Goal: Task Accomplishment & Management: Manage account settings

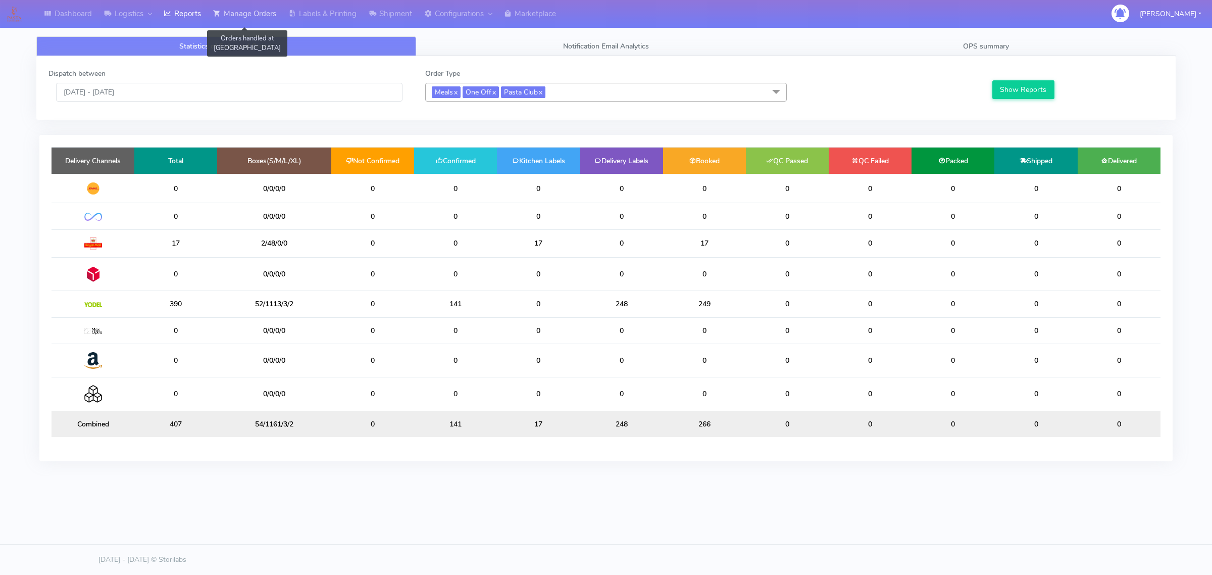
click at [259, 9] on link "Manage Orders" at bounding box center [244, 14] width 75 height 28
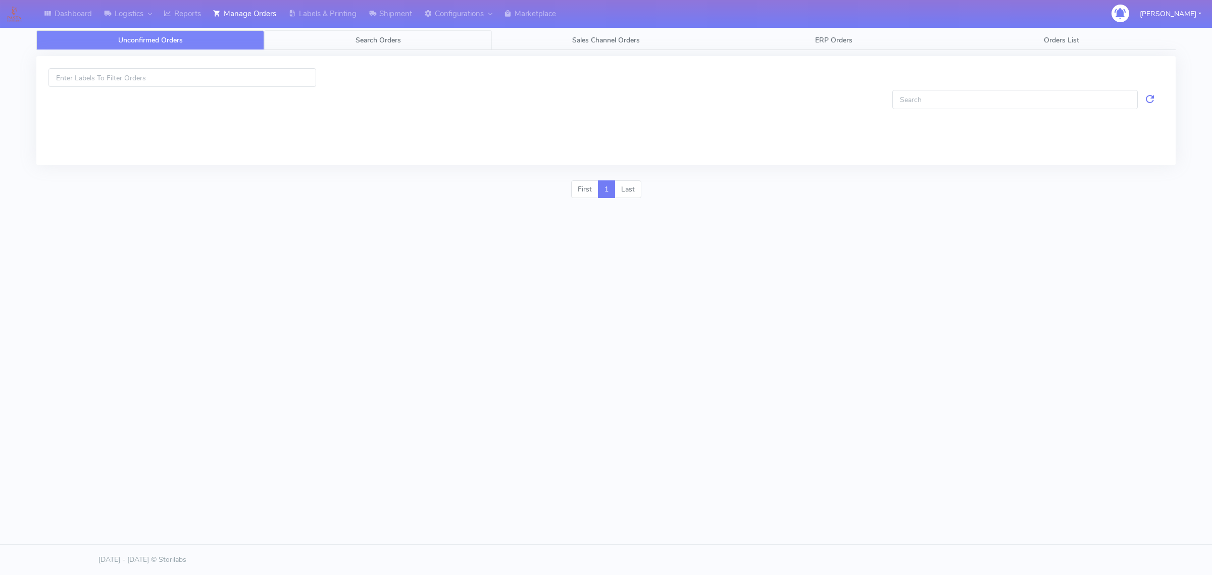
click at [337, 38] on link "Search Orders" at bounding box center [378, 40] width 228 height 20
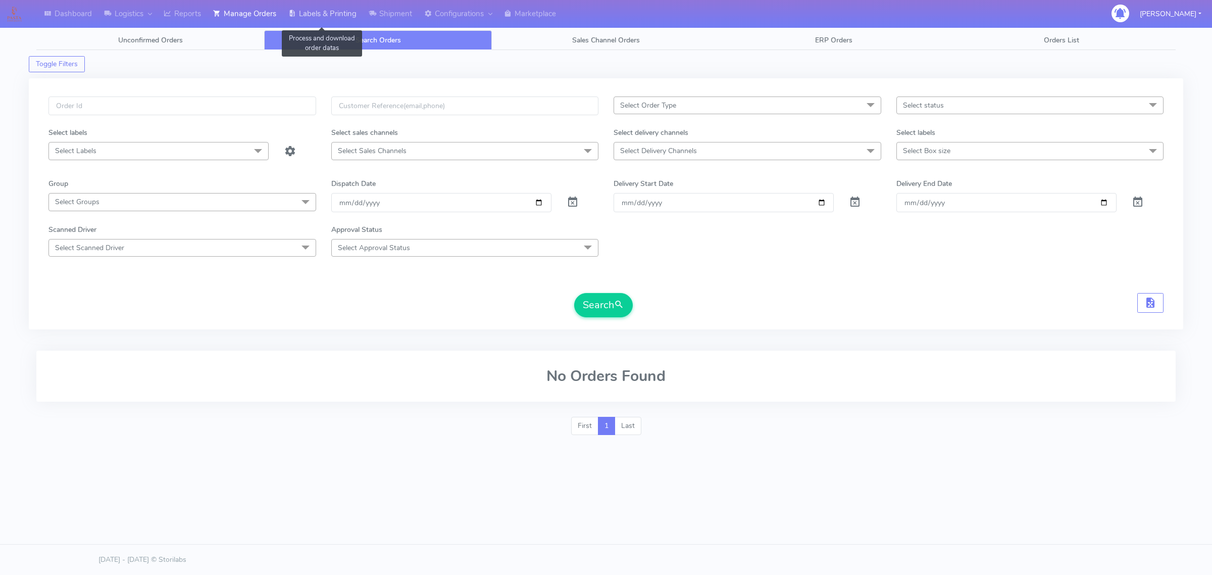
click at [302, 14] on link "Labels & Printing" at bounding box center [322, 14] width 80 height 28
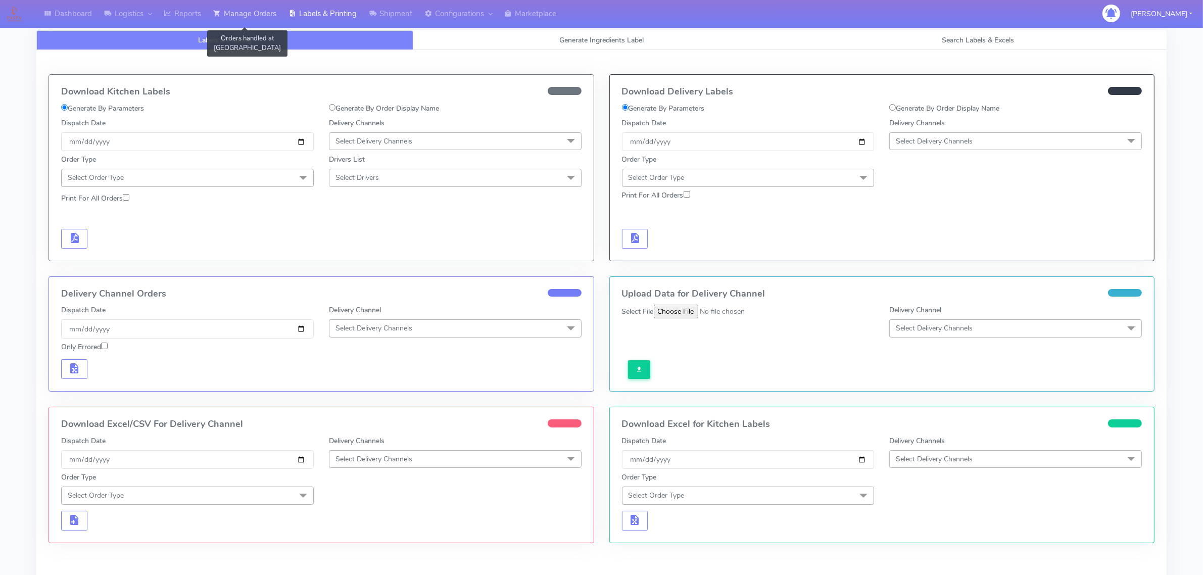
click at [254, 12] on link "Manage Orders" at bounding box center [244, 14] width 75 height 28
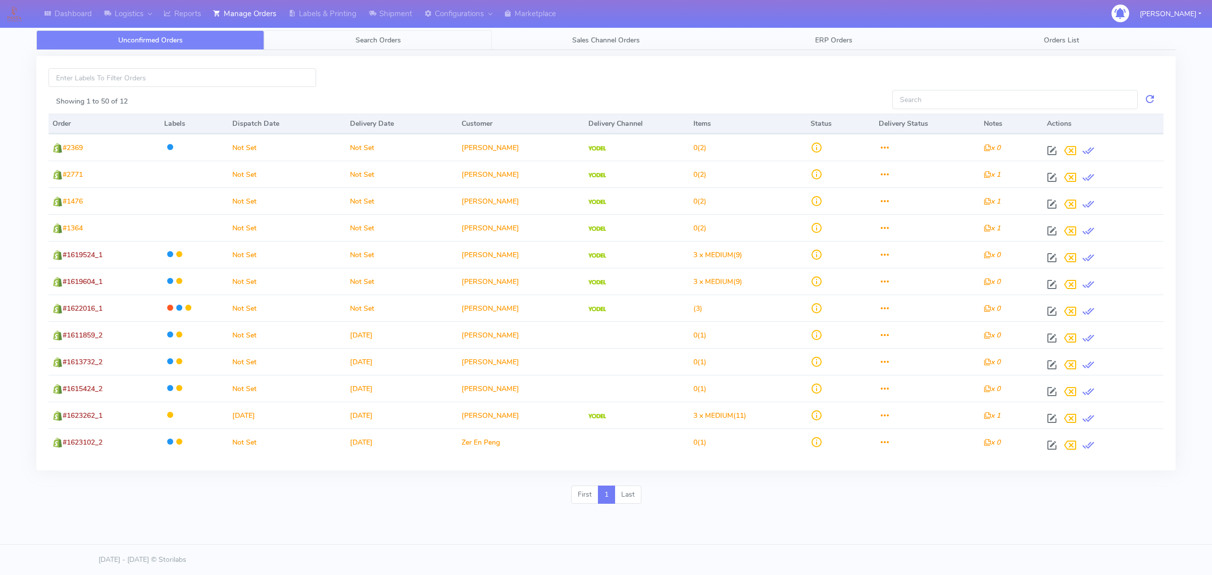
click at [357, 39] on span "Search Orders" at bounding box center [378, 40] width 45 height 10
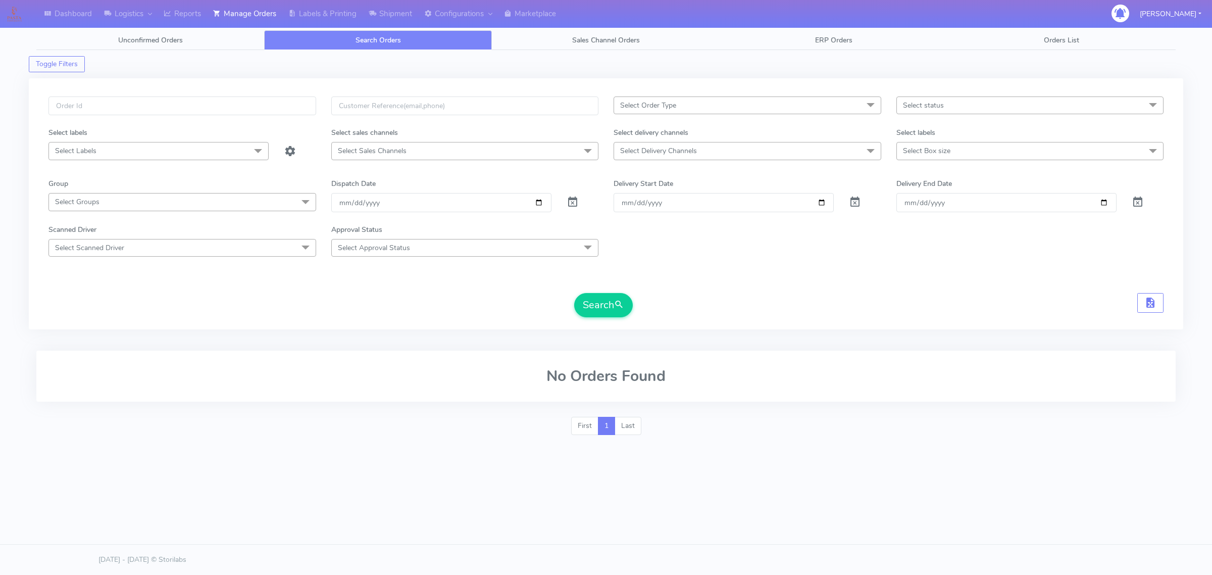
click at [673, 150] on span "Select Delivery Channels" at bounding box center [658, 151] width 77 height 10
click at [645, 236] on div "OnFleet" at bounding box center [747, 236] width 257 height 11
checkbox input "true"
click at [720, 110] on span "Select Order Type" at bounding box center [748, 105] width 268 height 18
drag, startPoint x: 635, startPoint y: 171, endPoint x: 681, endPoint y: 162, distance: 46.8
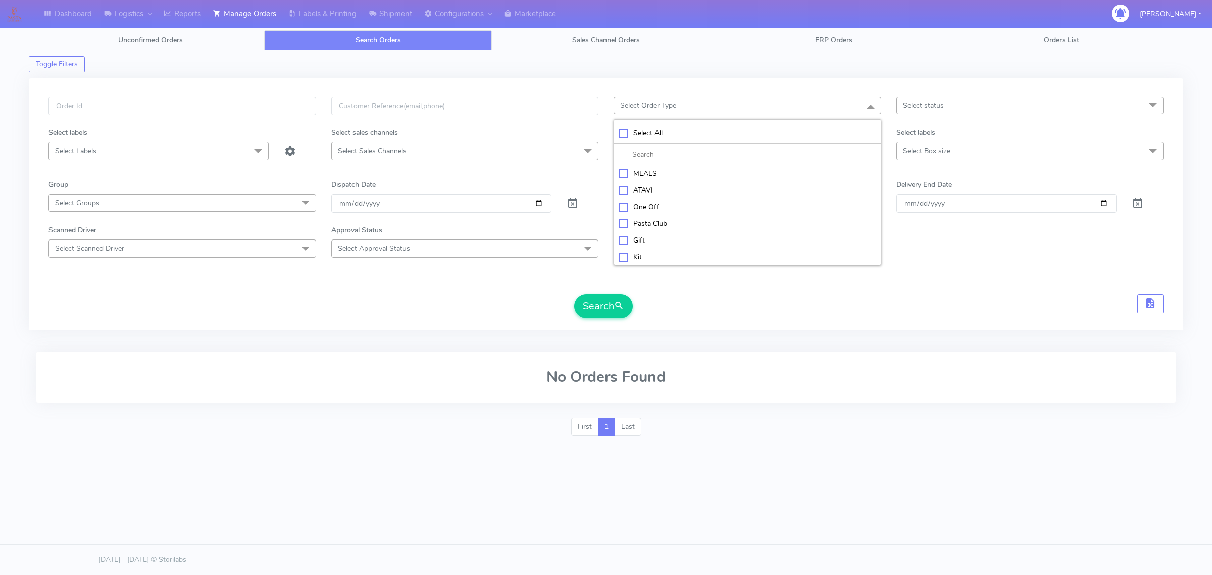
click at [635, 170] on div "MEALS" at bounding box center [747, 173] width 257 height 11
checkbox input "true"
click at [920, 139] on div "Select labels" at bounding box center [1030, 134] width 283 height 15
click at [918, 146] on span "Select Box size" at bounding box center [926, 151] width 47 height 10
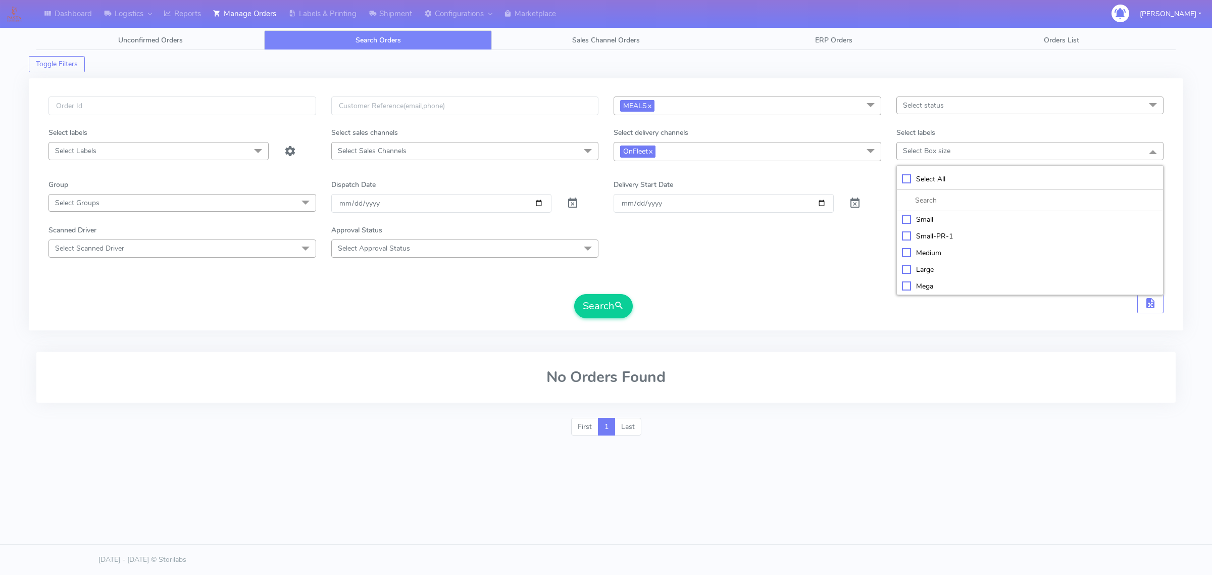
click at [921, 220] on div "Small" at bounding box center [1030, 219] width 257 height 11
checkbox input "true"
click at [540, 205] on input "[DATE]" at bounding box center [441, 203] width 220 height 19
type input "[DATE]"
click at [580, 309] on button "Search" at bounding box center [603, 306] width 59 height 24
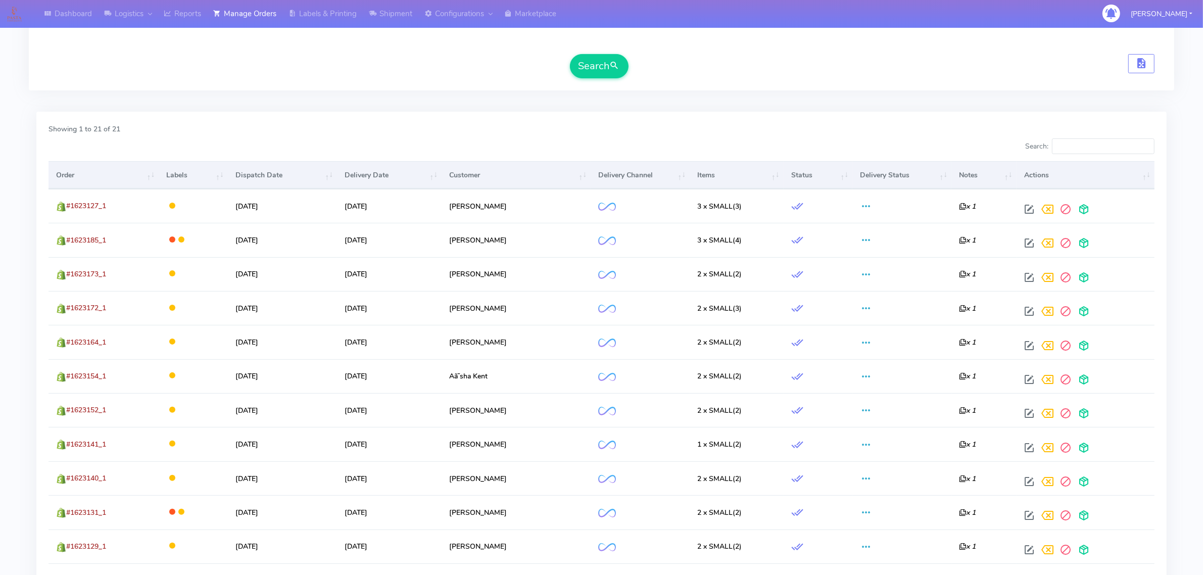
scroll to position [217, 0]
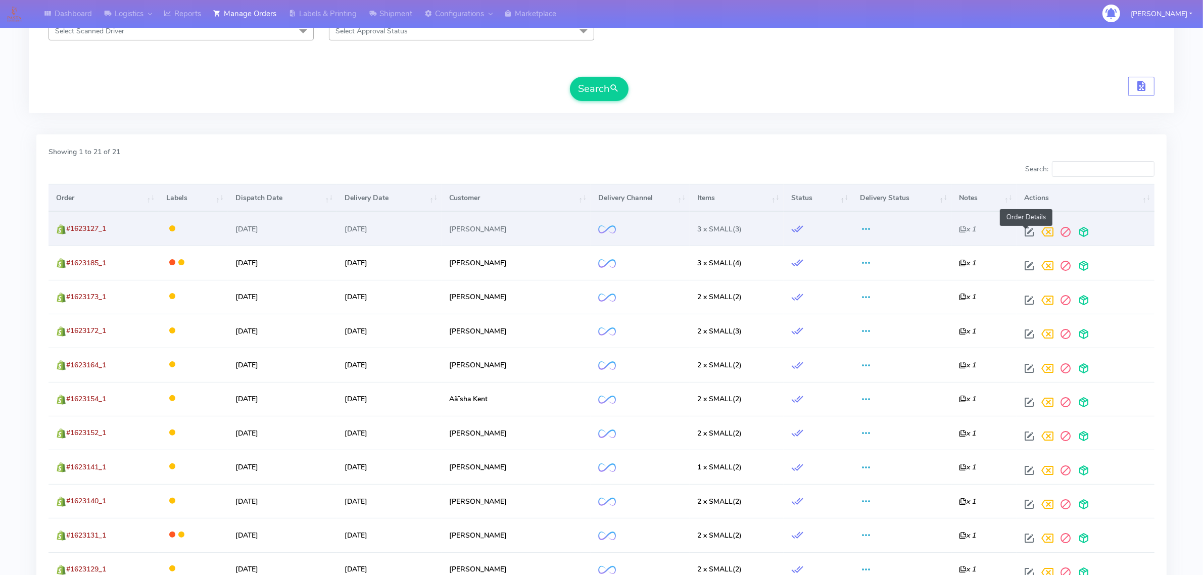
click at [1020, 231] on span at bounding box center [1029, 234] width 18 height 10
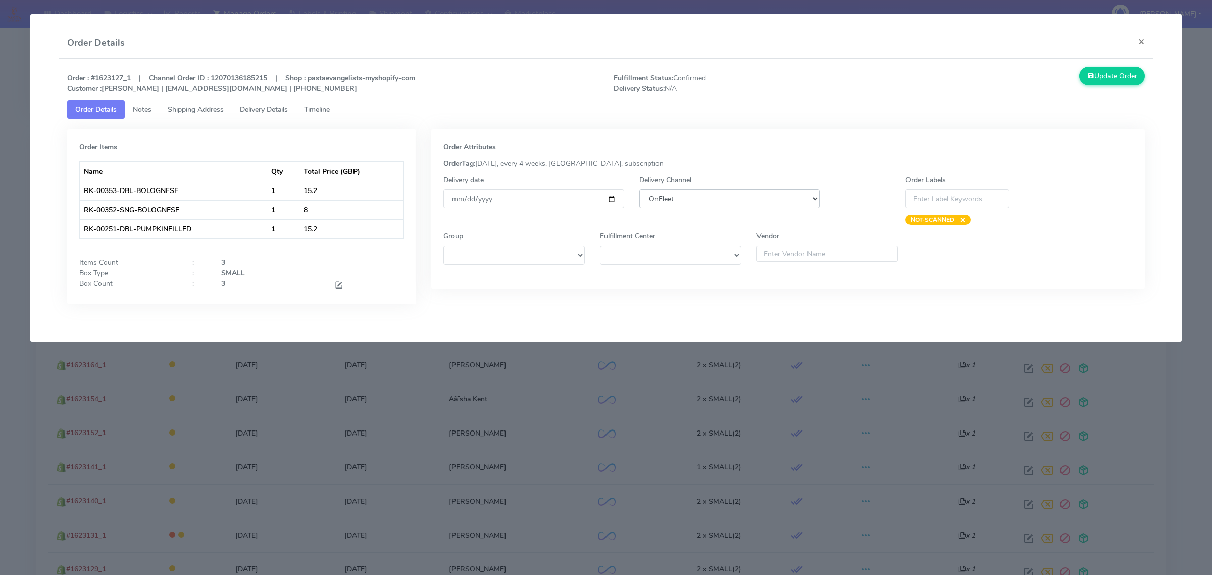
click at [704, 193] on select "DHL OnFleet Royal Mail DPD Yodel MaxOptra Amazon Collection" at bounding box center [729, 198] width 180 height 19
select select "5"
click at [639, 189] on select "DHL OnFleet Royal Mail DPD Yodel MaxOptra Amazon Collection" at bounding box center [729, 198] width 180 height 19
click at [1109, 74] on button "Update Order" at bounding box center [1112, 76] width 66 height 19
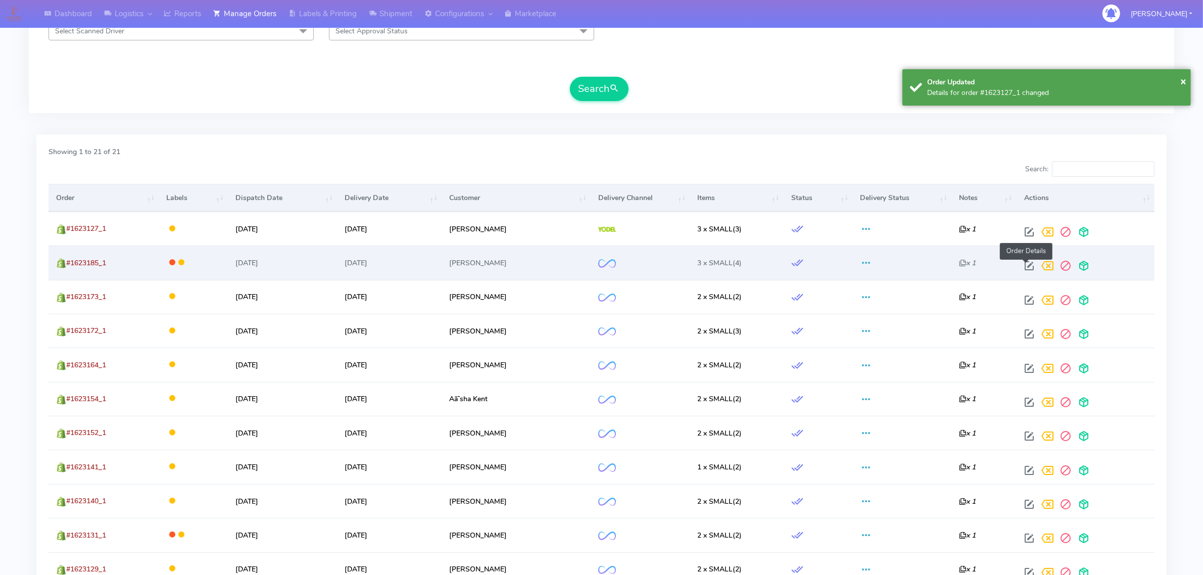
click at [1022, 263] on span at bounding box center [1029, 268] width 18 height 10
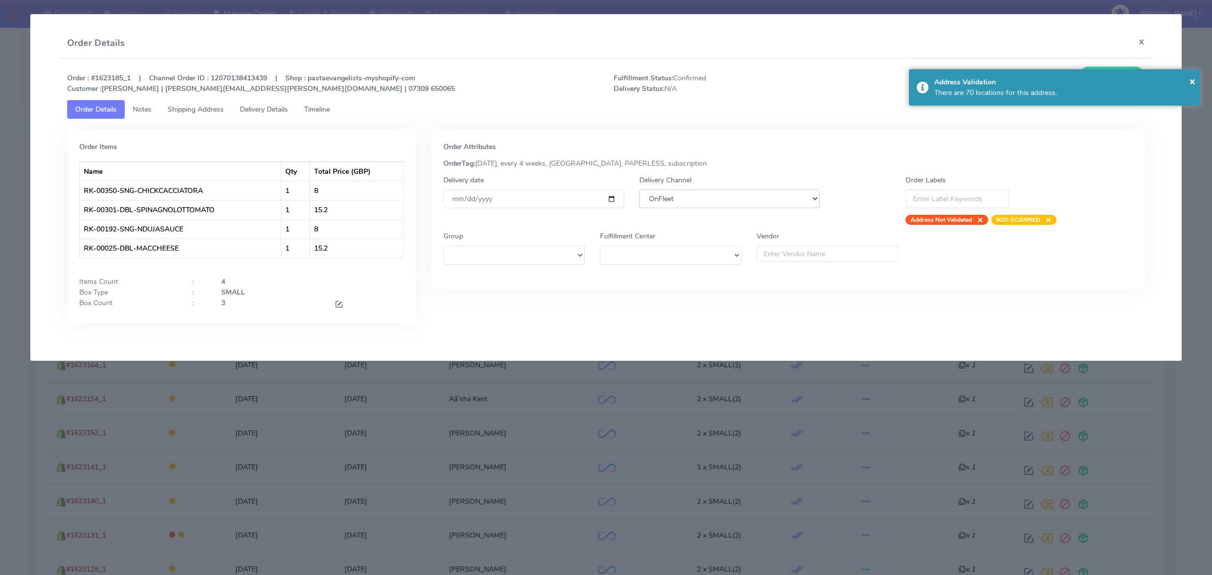
click at [682, 200] on select "DHL OnFleet Royal Mail DPD Yodel MaxOptra Amazon Collection" at bounding box center [729, 198] width 180 height 19
select select "5"
click at [639, 189] on select "DHL OnFleet Royal Mail DPD Yodel MaxOptra Amazon Collection" at bounding box center [729, 198] width 180 height 19
click at [1187, 81] on div "Address Validation" at bounding box center [1063, 82] width 258 height 11
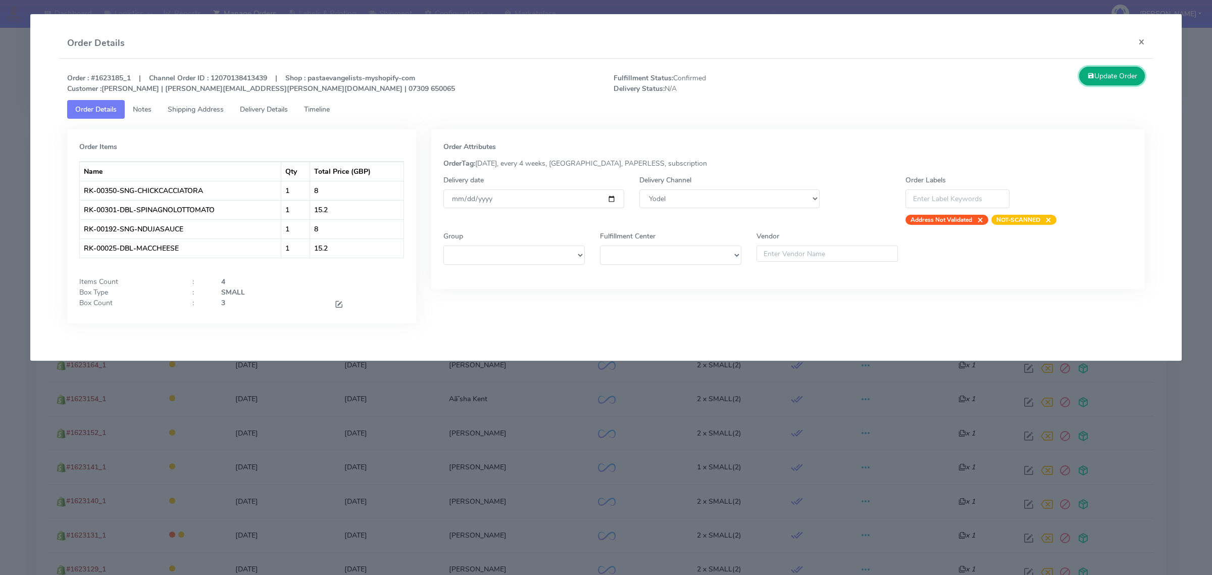
click at [1129, 76] on button "Update Order" at bounding box center [1112, 76] width 66 height 19
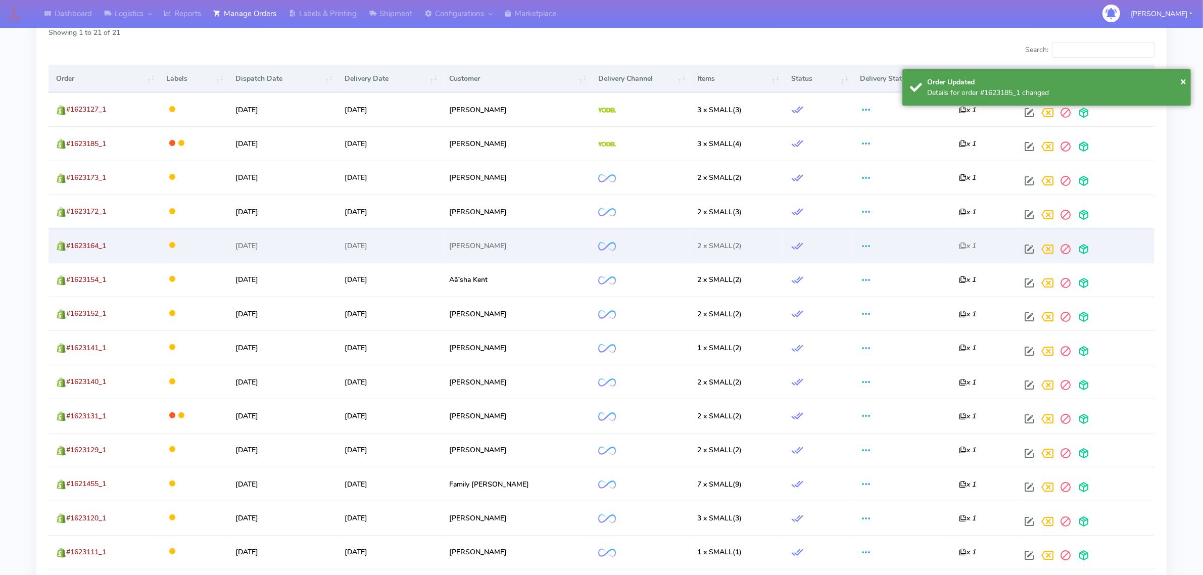
scroll to position [343, 0]
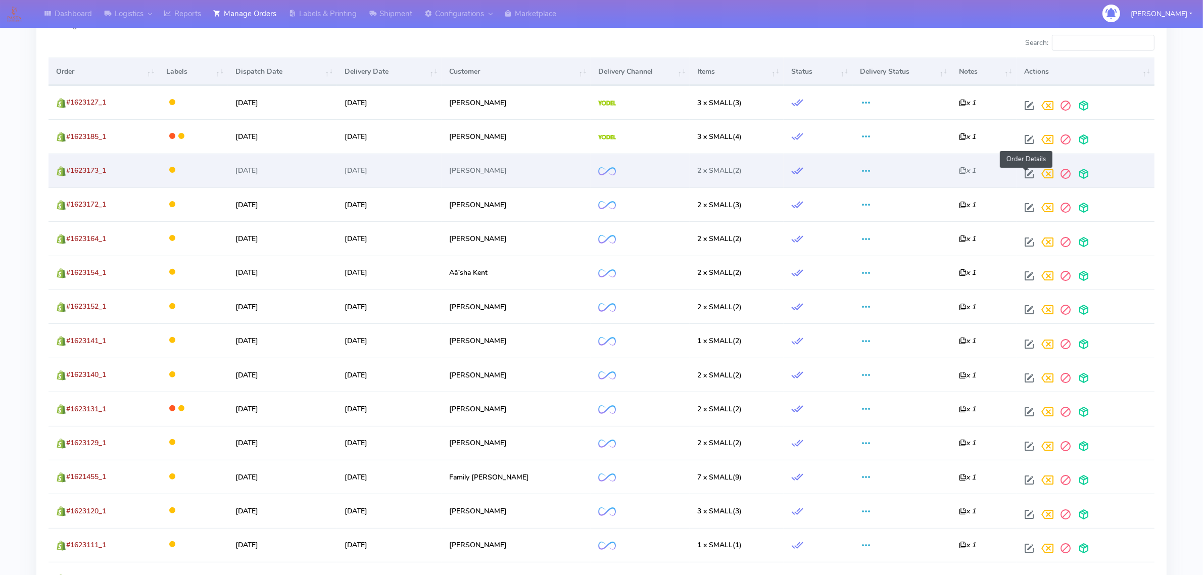
click at [1025, 171] on span at bounding box center [1029, 176] width 18 height 10
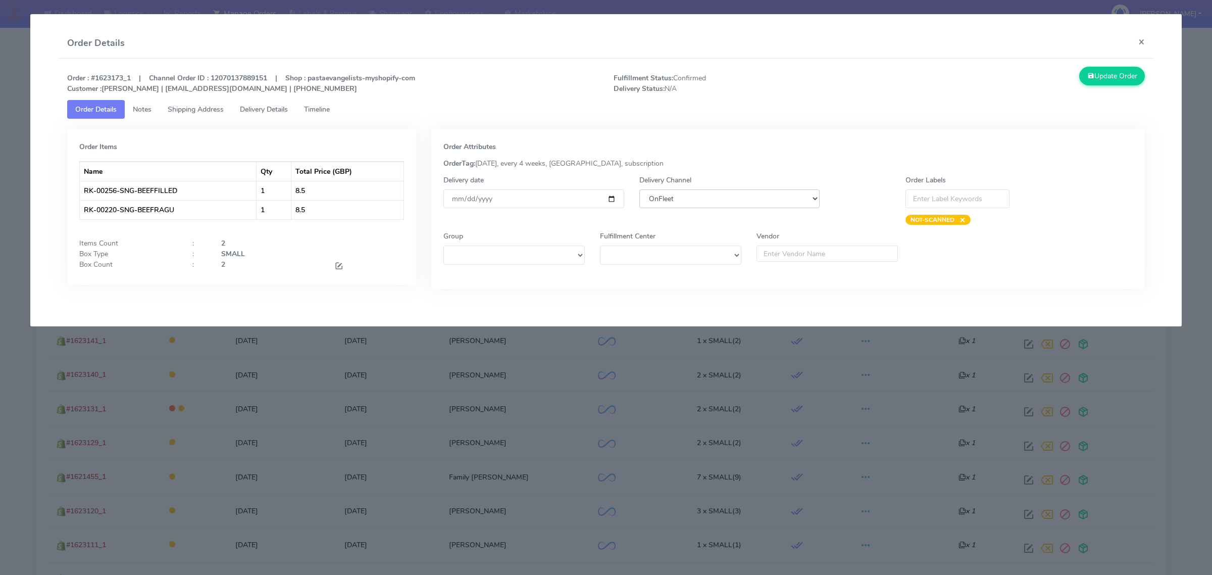
drag, startPoint x: 730, startPoint y: 197, endPoint x: 729, endPoint y: 207, distance: 10.2
click at [730, 197] on select "DHL OnFleet Royal Mail DPD Yodel MaxOptra Amazon Collection" at bounding box center [729, 198] width 180 height 19
select select "5"
click at [639, 189] on select "DHL OnFleet Royal Mail DPD Yodel MaxOptra Amazon Collection" at bounding box center [729, 198] width 180 height 19
click at [1119, 71] on button "Update Order" at bounding box center [1112, 76] width 66 height 19
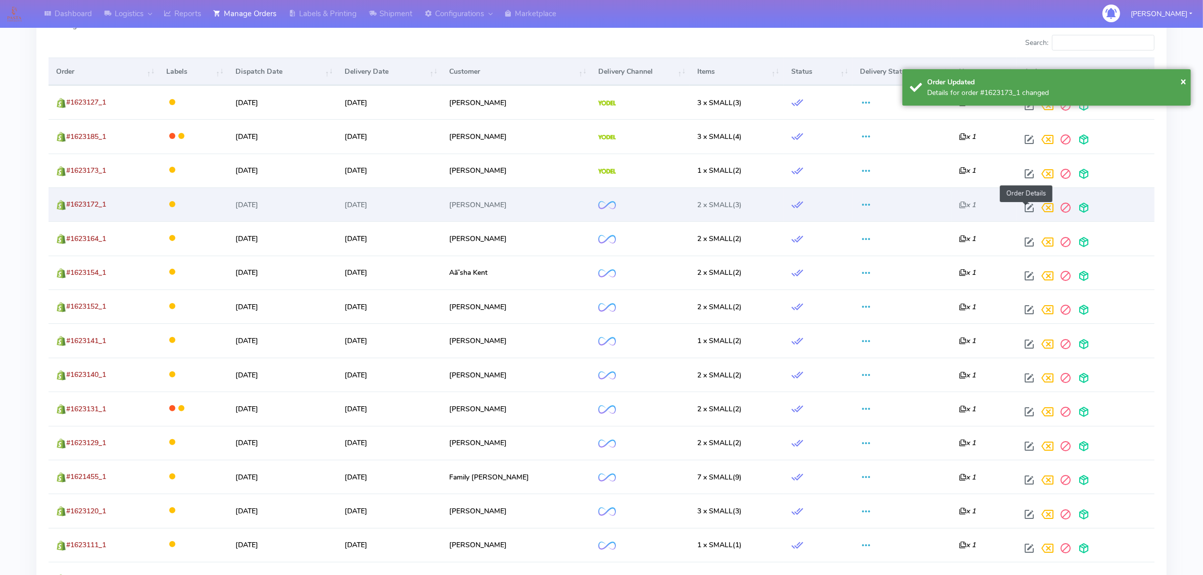
click at [1024, 206] on span at bounding box center [1029, 210] width 18 height 10
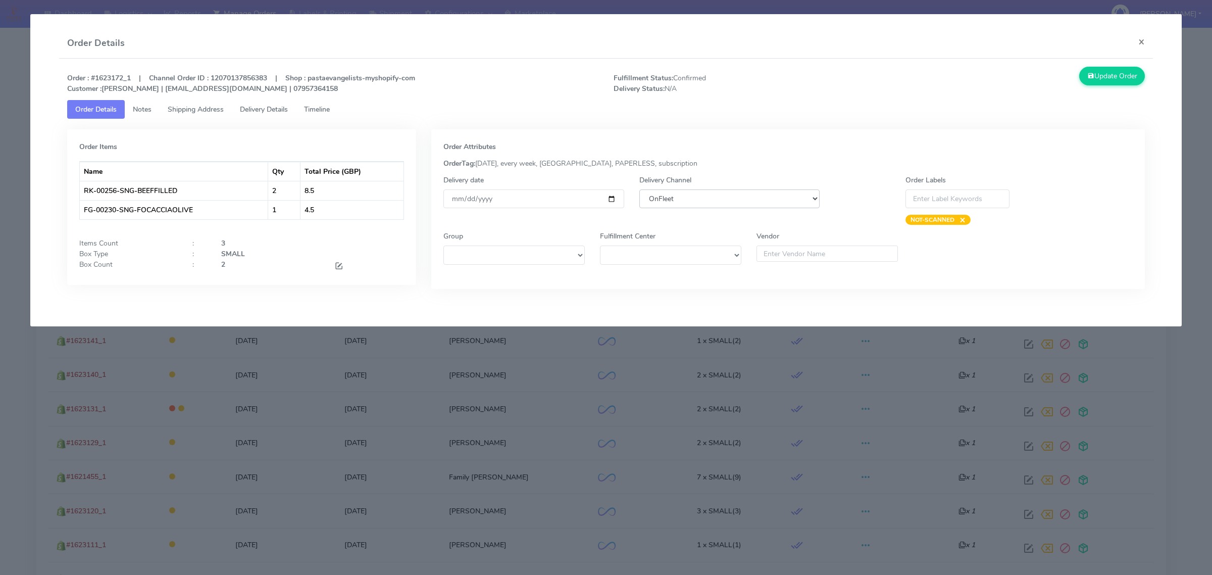
click at [675, 201] on select "DHL OnFleet Royal Mail DPD Yodel MaxOptra Amazon Collection" at bounding box center [729, 198] width 180 height 19
select select "5"
click at [639, 189] on select "DHL OnFleet Royal Mail DPD Yodel MaxOptra Amazon Collection" at bounding box center [729, 198] width 180 height 19
click at [1097, 74] on button "Update Order" at bounding box center [1112, 76] width 66 height 19
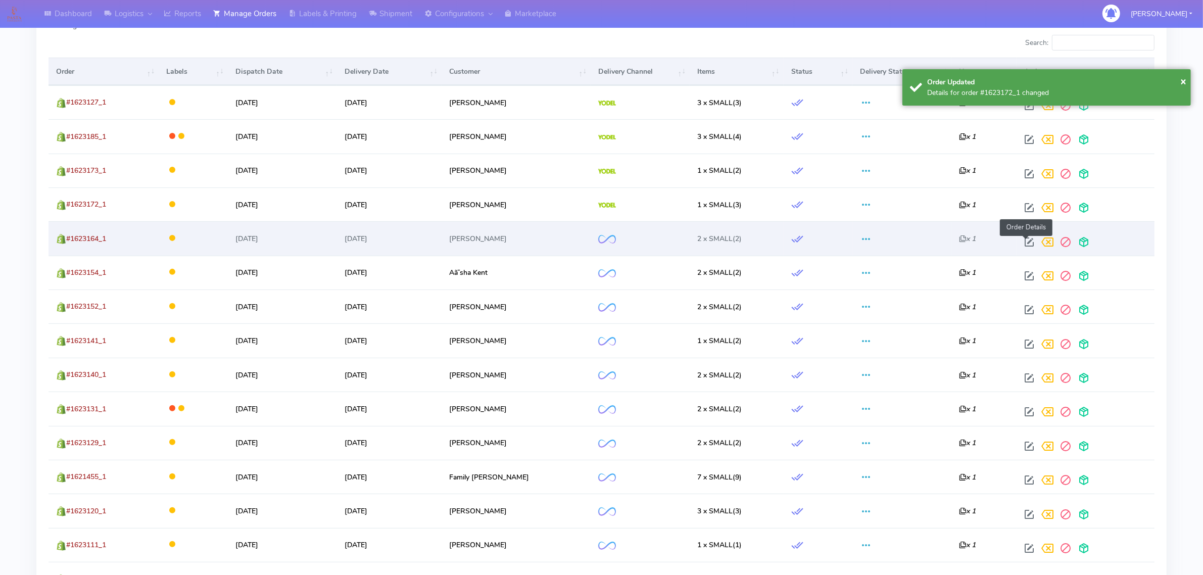
click at [1024, 239] on span at bounding box center [1029, 244] width 18 height 10
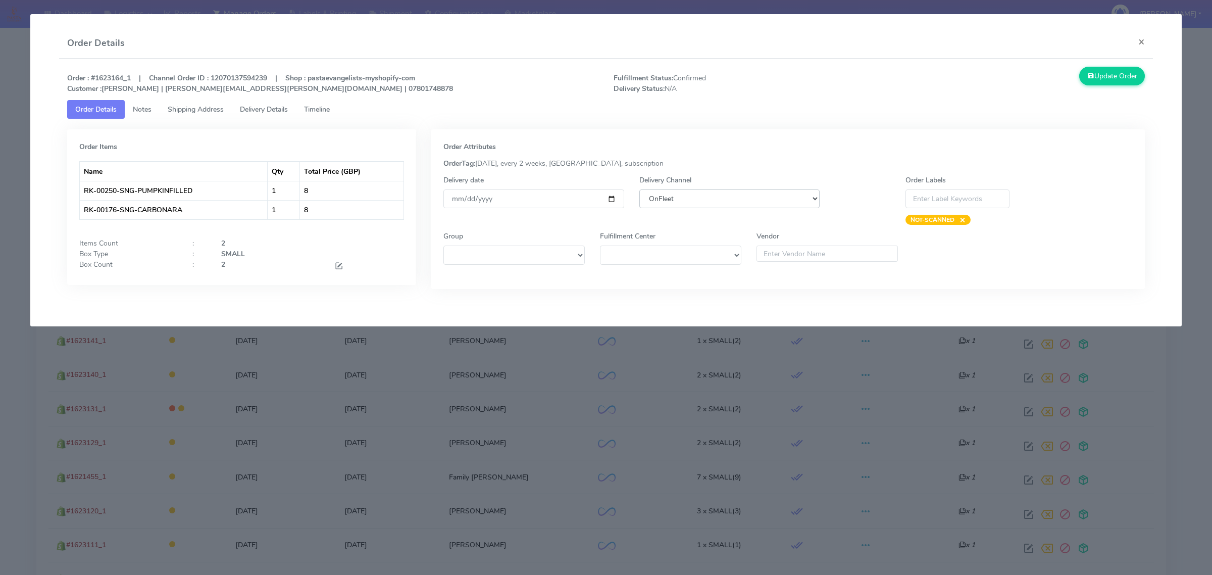
click at [677, 198] on select "DHL OnFleet Royal Mail DPD Yodel MaxOptra Amazon Collection" at bounding box center [729, 198] width 180 height 19
select select "5"
click at [639, 189] on select "DHL OnFleet Royal Mail DPD Yodel MaxOptra Amazon Collection" at bounding box center [729, 198] width 180 height 19
click at [1114, 75] on button "Update Order" at bounding box center [1112, 76] width 66 height 19
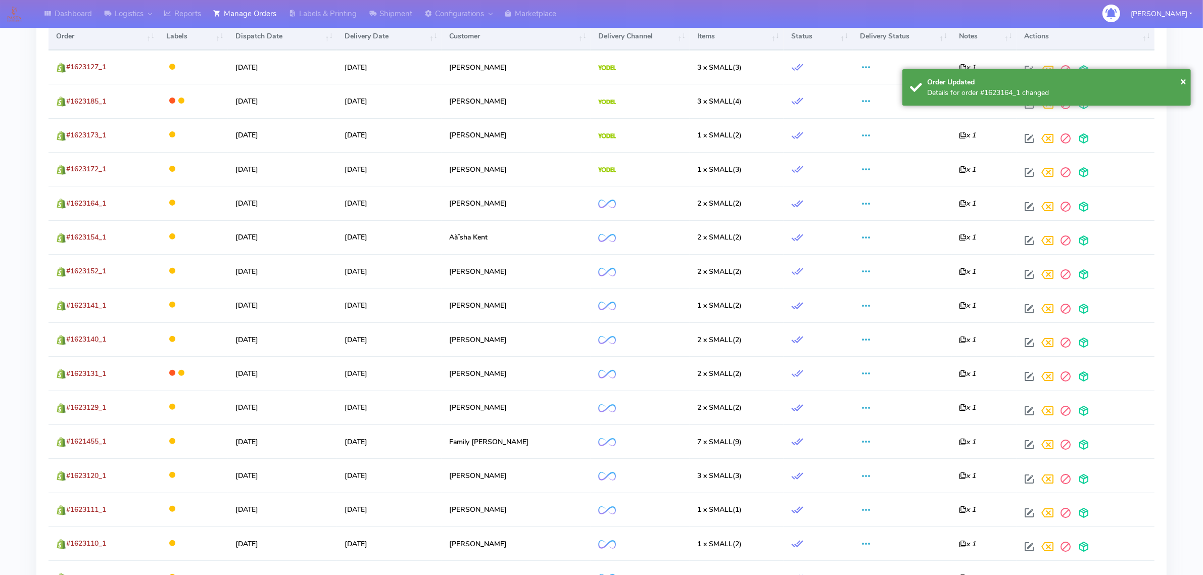
scroll to position [407, 0]
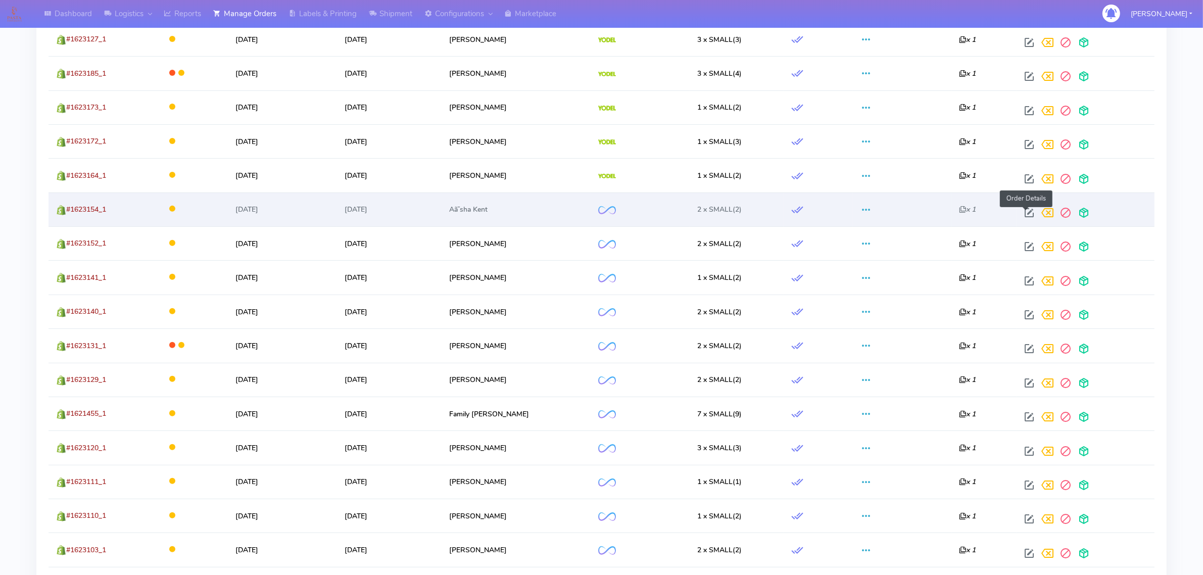
click at [1021, 215] on span at bounding box center [1029, 215] width 18 height 10
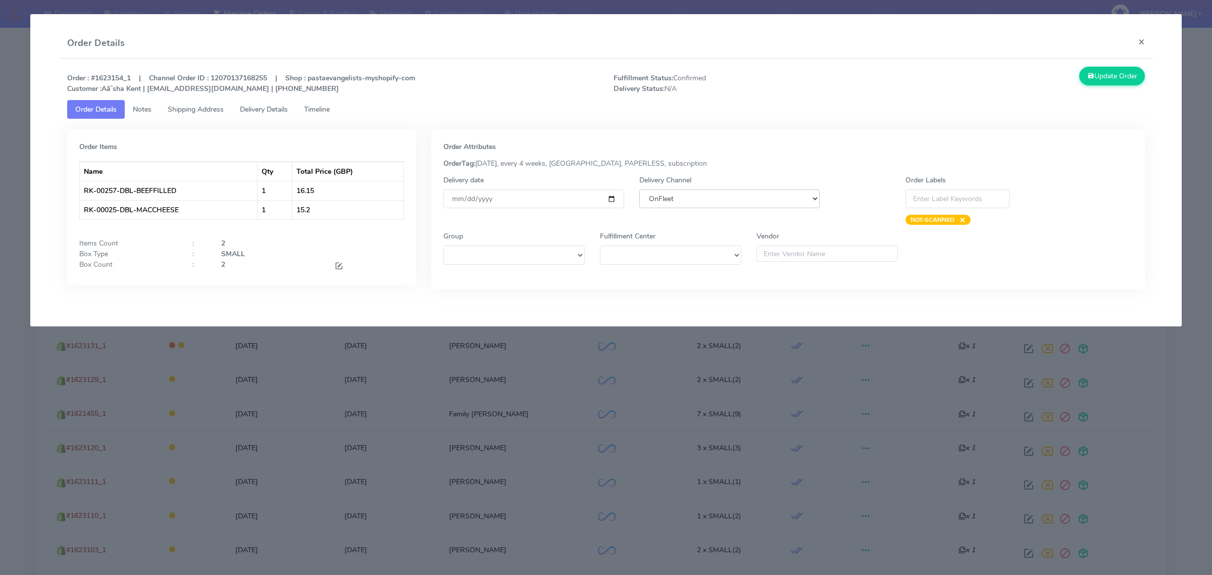
click at [670, 199] on select "DHL OnFleet Royal Mail DPD Yodel MaxOptra Amazon Collection" at bounding box center [729, 198] width 180 height 19
select select "5"
click at [639, 189] on select "DHL OnFleet Royal Mail DPD Yodel MaxOptra Amazon Collection" at bounding box center [729, 198] width 180 height 19
click at [1115, 74] on button "Update Order" at bounding box center [1112, 76] width 66 height 19
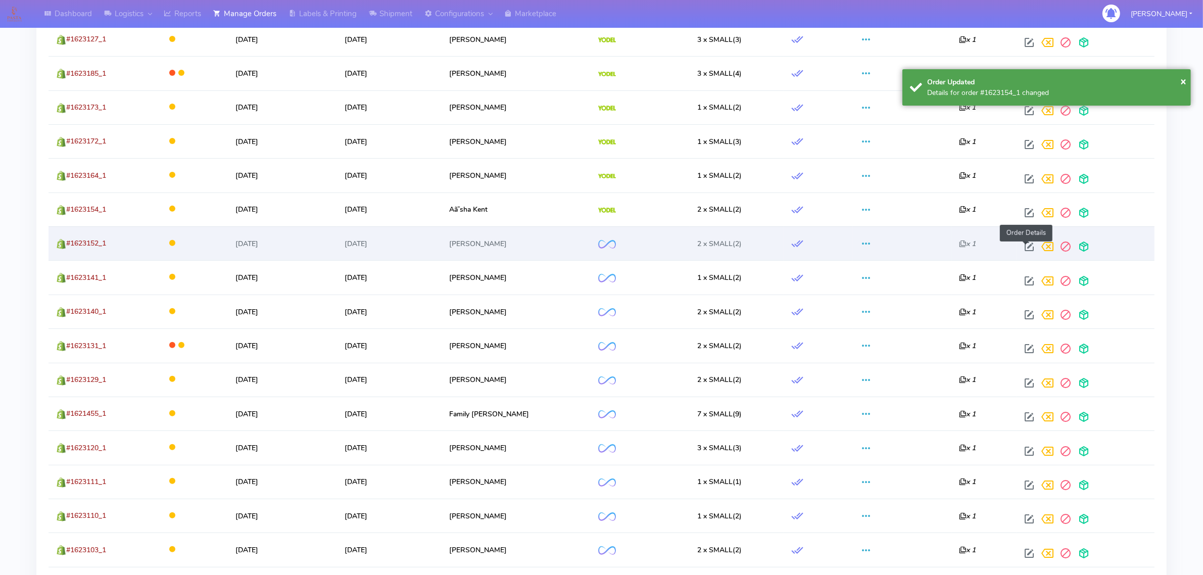
click at [1024, 248] on span at bounding box center [1029, 249] width 18 height 10
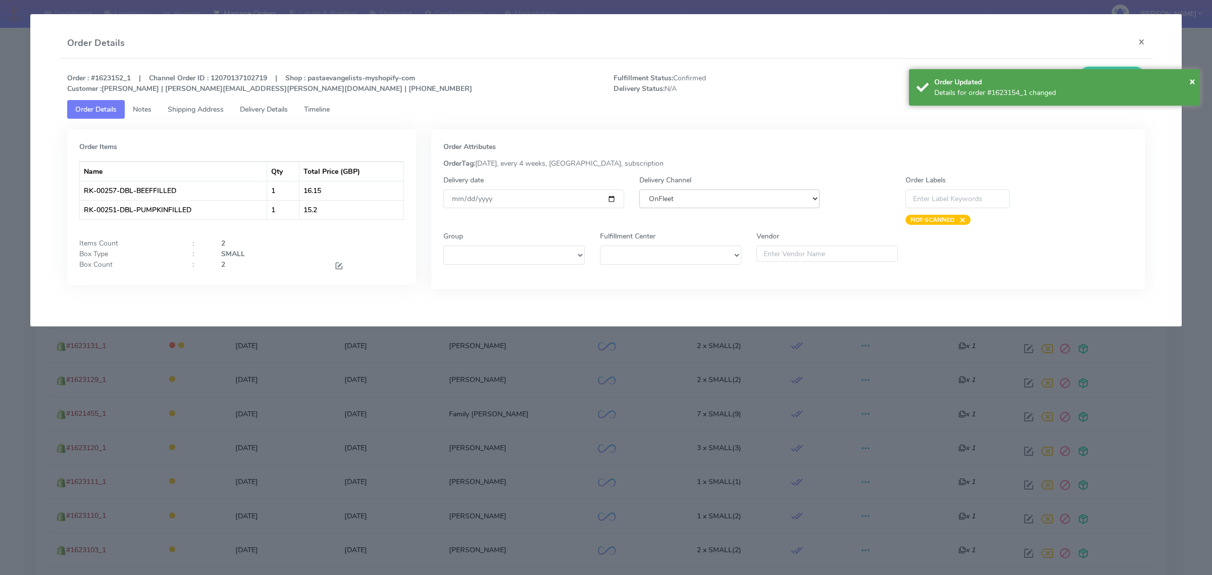
drag, startPoint x: 726, startPoint y: 197, endPoint x: 728, endPoint y: 206, distance: 8.3
click at [726, 197] on select "DHL OnFleet Royal Mail DPD Yodel MaxOptra Amazon Collection" at bounding box center [729, 198] width 180 height 19
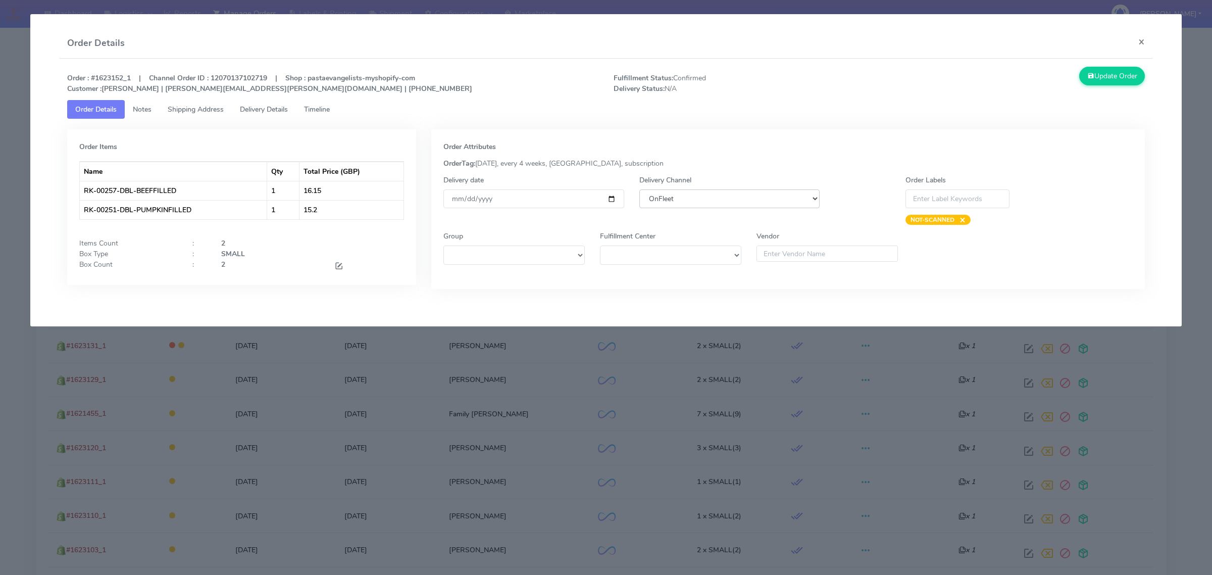
select select "5"
click at [639, 189] on select "DHL OnFleet Royal Mail DPD Yodel MaxOptra Amazon Collection" at bounding box center [729, 198] width 180 height 19
click at [1109, 78] on button "Update Order" at bounding box center [1112, 76] width 66 height 19
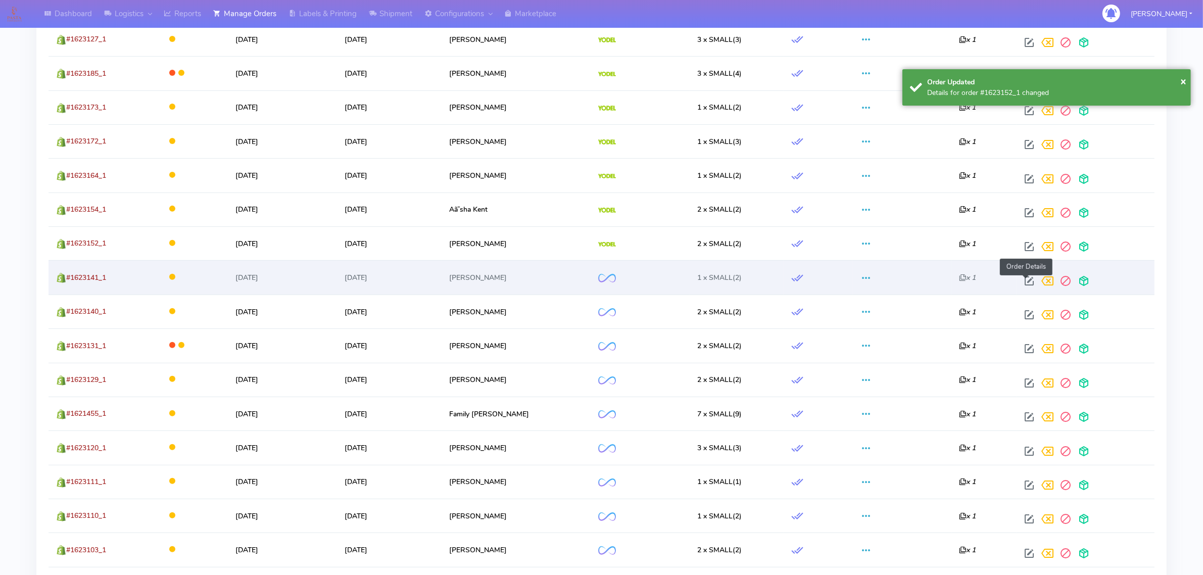
click at [1026, 278] on span at bounding box center [1029, 283] width 18 height 10
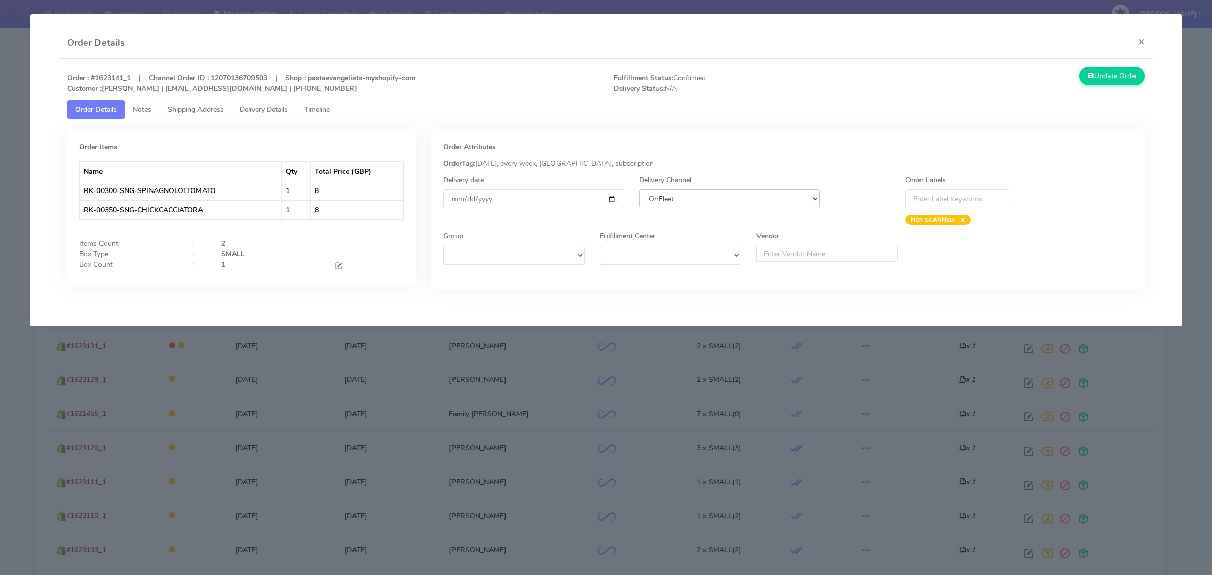
drag, startPoint x: 746, startPoint y: 195, endPoint x: 746, endPoint y: 205, distance: 10.1
click at [746, 195] on select "DHL OnFleet Royal Mail DPD Yodel MaxOptra Amazon Collection" at bounding box center [729, 198] width 180 height 19
select select "5"
click at [639, 189] on select "DHL OnFleet Royal Mail DPD Yodel MaxOptra Amazon Collection" at bounding box center [729, 198] width 180 height 19
click at [1120, 79] on button "Update Order" at bounding box center [1112, 76] width 66 height 19
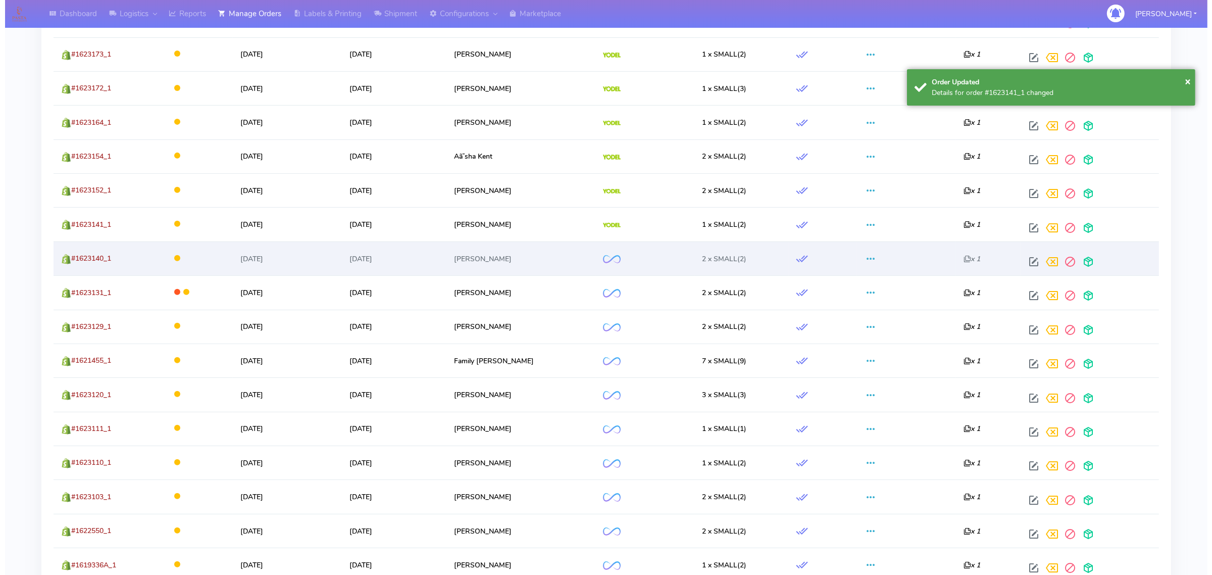
scroll to position [533, 0]
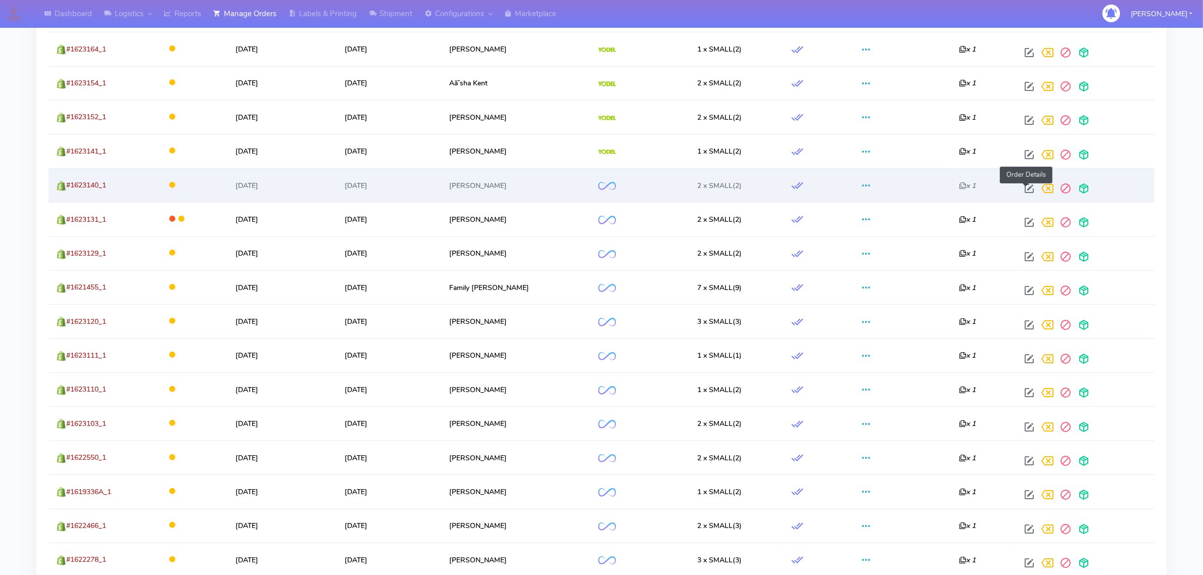
click at [1024, 191] on span at bounding box center [1029, 191] width 18 height 10
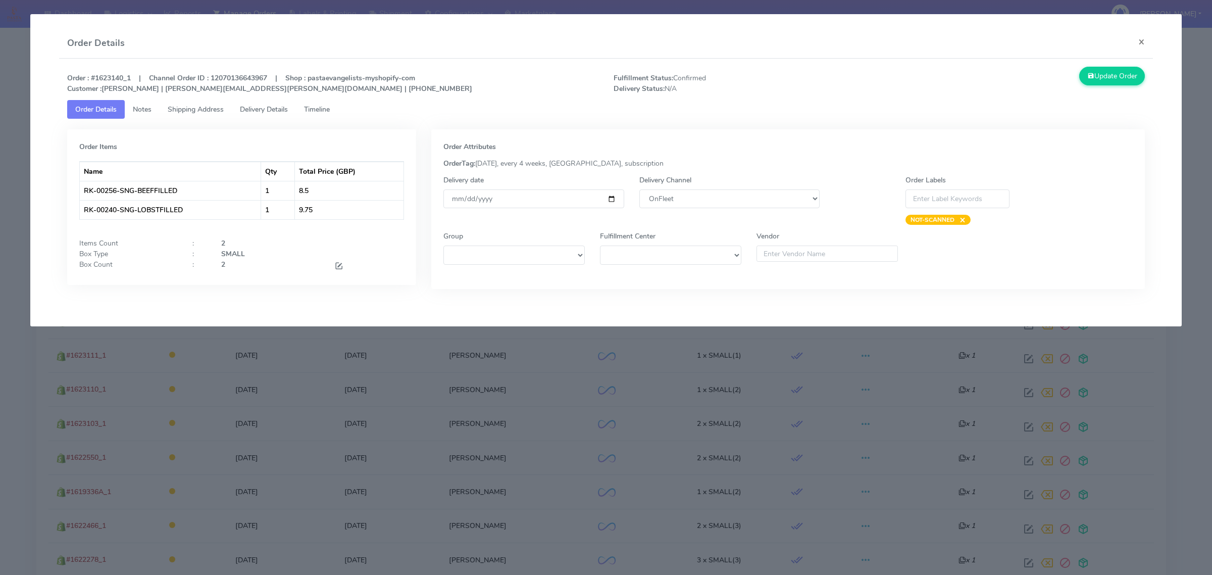
click at [776, 209] on div "Delivery Channel DHL OnFleet Royal Mail DPD Yodel MaxOptra Amazon Collection" at bounding box center [729, 200] width 195 height 50
click at [780, 193] on select "DHL OnFleet Royal Mail DPD Yodel MaxOptra Amazon Collection" at bounding box center [729, 198] width 180 height 19
select select "5"
click at [639, 189] on select "DHL OnFleet Royal Mail DPD Yodel MaxOptra Amazon Collection" at bounding box center [729, 198] width 180 height 19
click at [1089, 83] on button "Update Order" at bounding box center [1112, 76] width 66 height 19
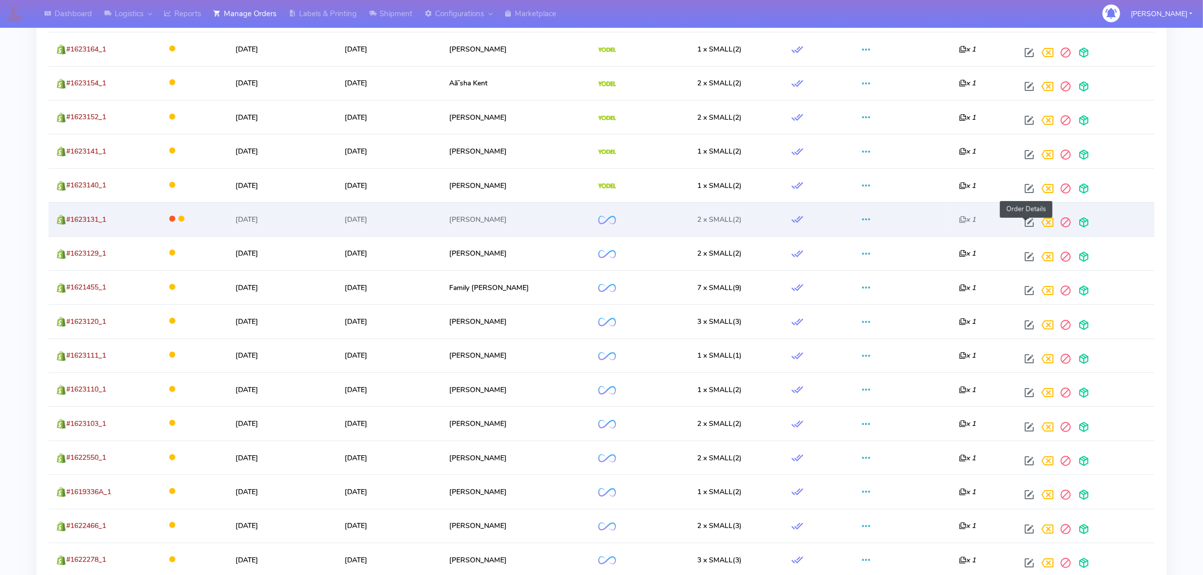
click at [1024, 221] on span at bounding box center [1029, 225] width 18 height 10
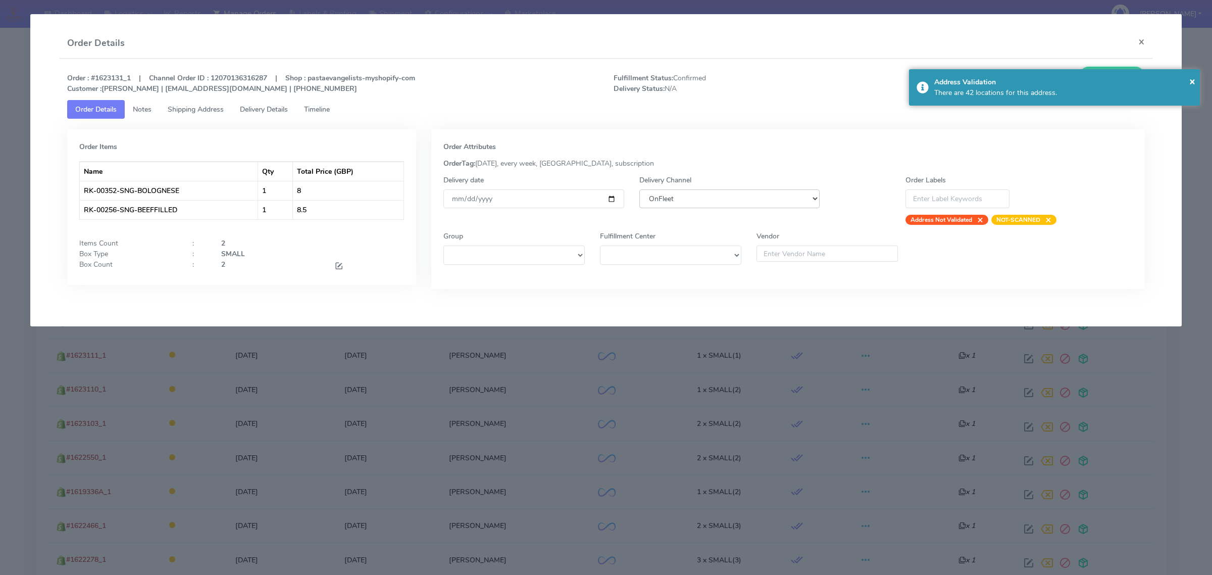
click at [743, 199] on select "DHL OnFleet Royal Mail DPD Yodel MaxOptra Amazon Collection" at bounding box center [729, 198] width 180 height 19
select select "5"
click at [639, 189] on select "DHL OnFleet Royal Mail DPD Yodel MaxOptra Amazon Collection" at bounding box center [729, 198] width 180 height 19
click at [1192, 80] on span "×" at bounding box center [1192, 81] width 6 height 14
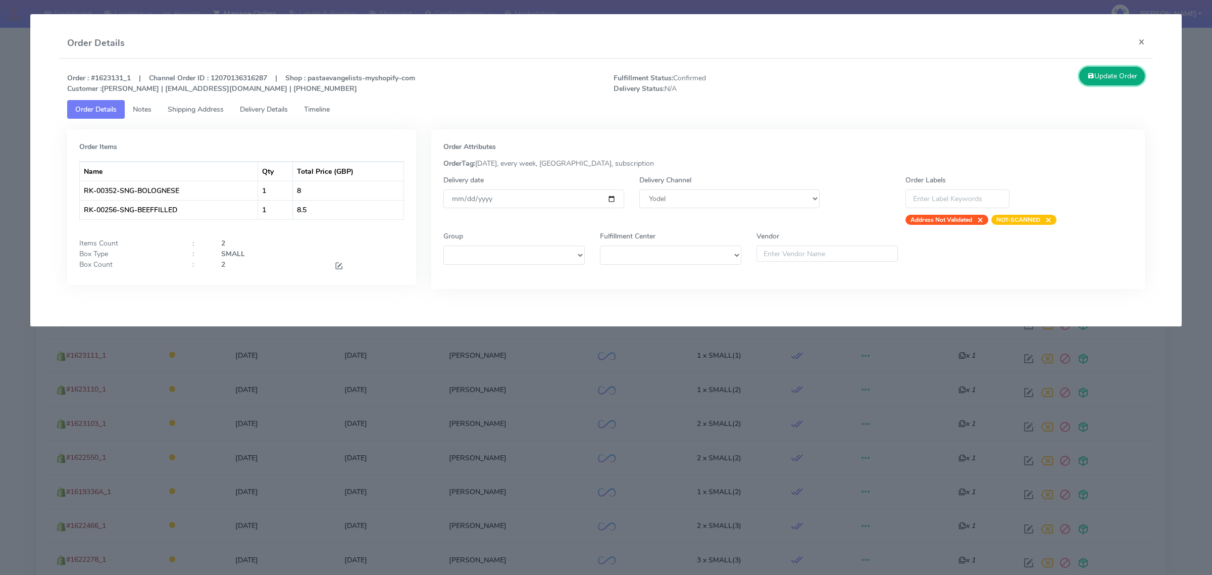
click at [1084, 82] on button "Update Order" at bounding box center [1112, 76] width 66 height 19
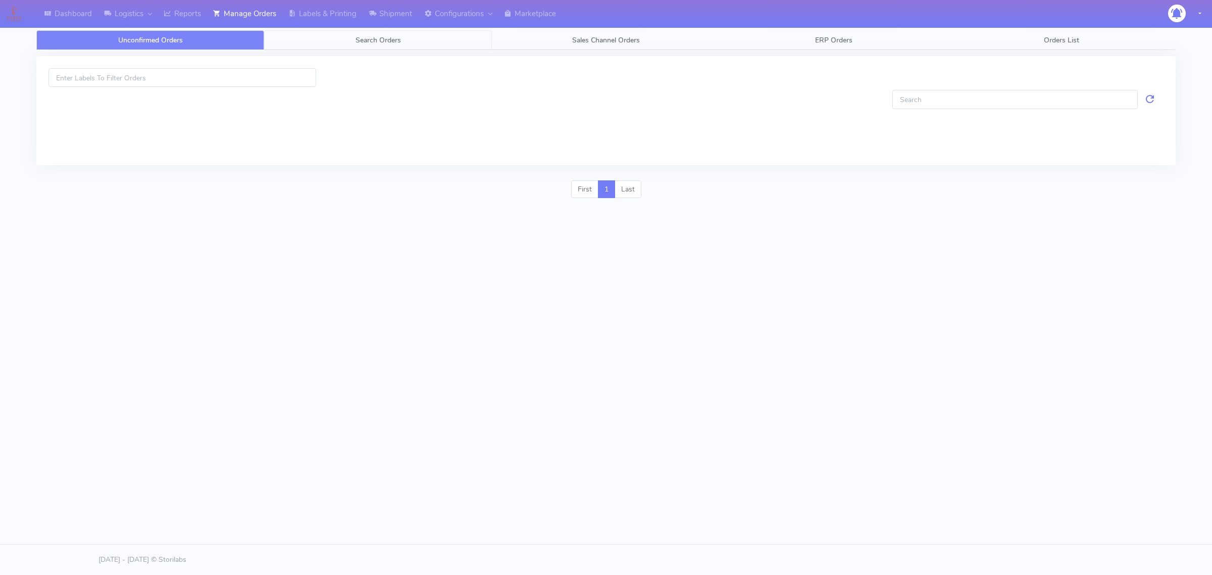
click at [361, 48] on link "Search Orders" at bounding box center [378, 40] width 228 height 20
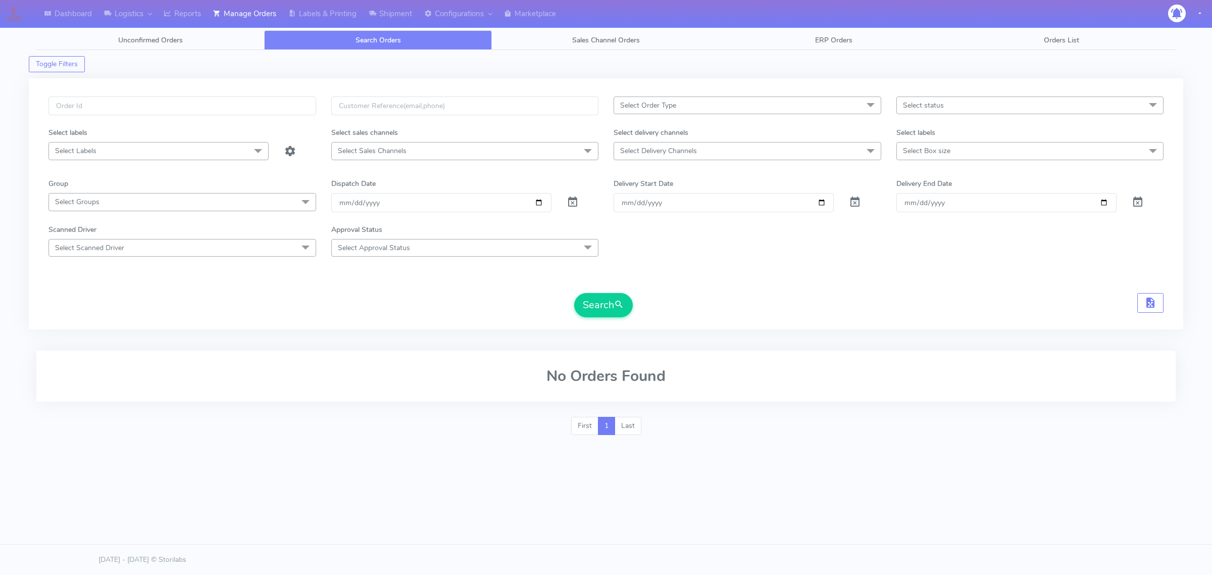
click at [655, 152] on span "Select Delivery Channels" at bounding box center [658, 151] width 77 height 10
click at [582, 160] on span at bounding box center [588, 151] width 20 height 19
click at [610, 132] on div "Select delivery channels" at bounding box center [747, 134] width 283 height 15
click at [629, 151] on span "Select Delivery Channels" at bounding box center [658, 151] width 77 height 10
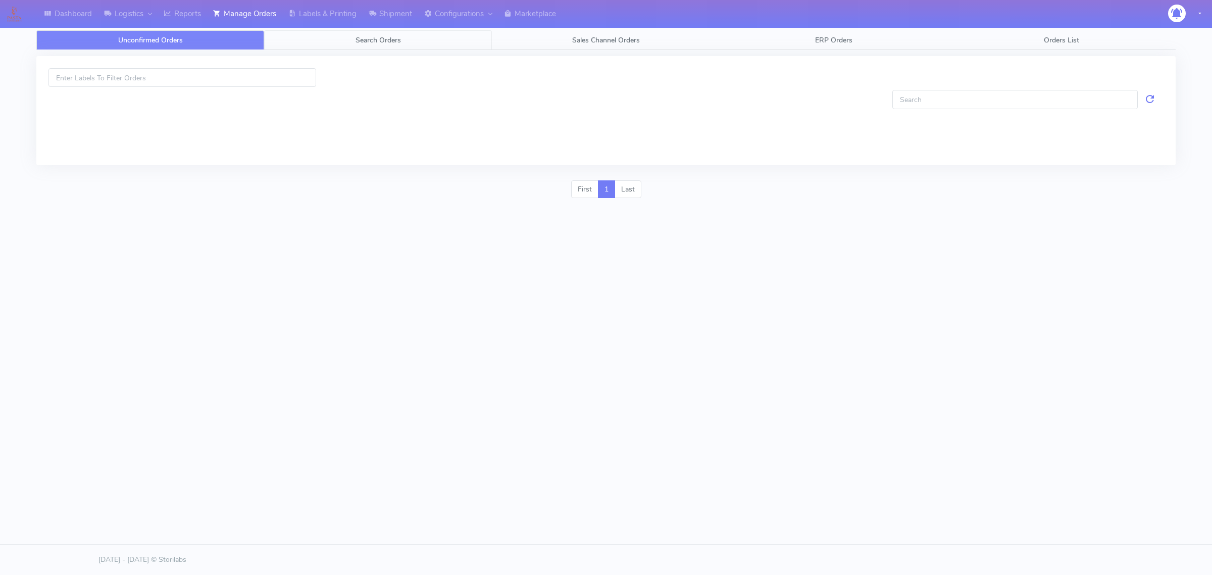
click at [362, 42] on span "Search Orders" at bounding box center [378, 40] width 45 height 10
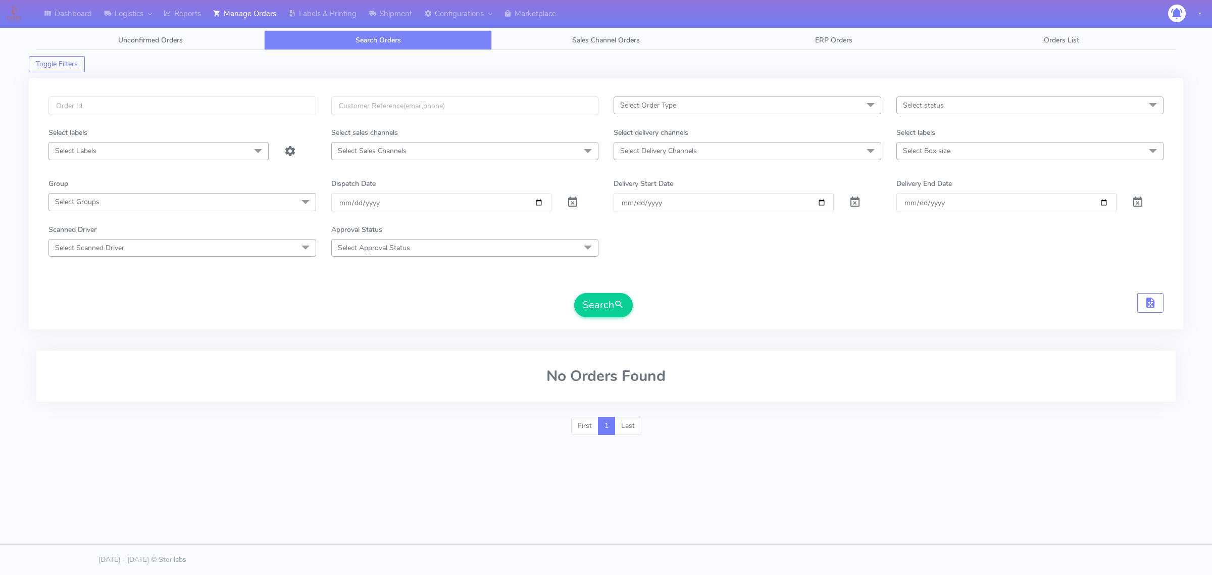
click at [650, 156] on span "Select Delivery Channels" at bounding box center [658, 151] width 77 height 10
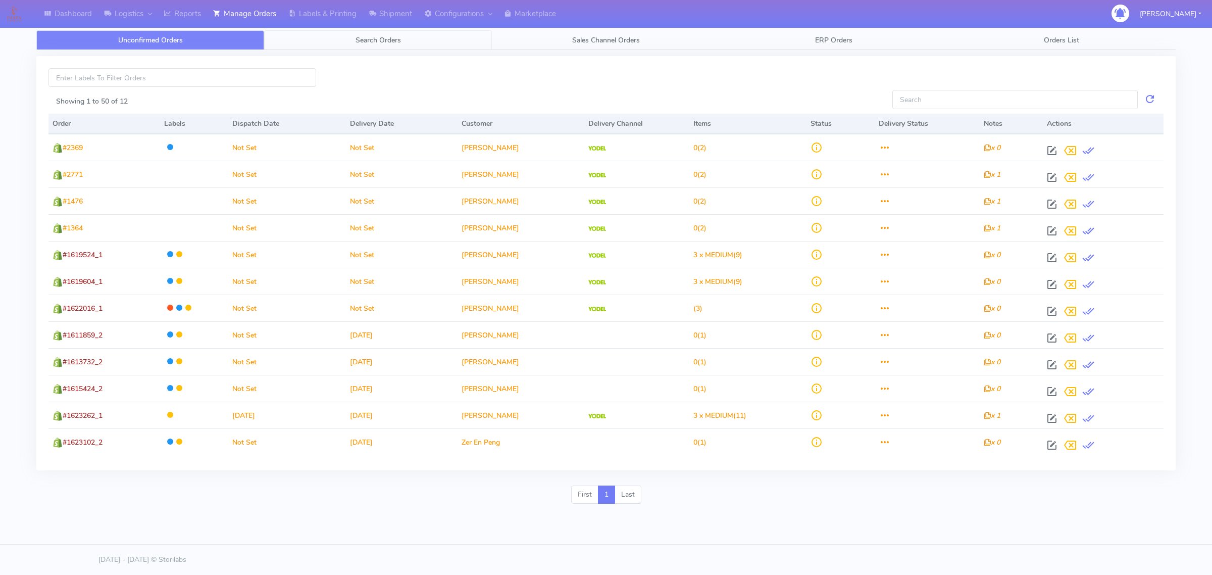
drag, startPoint x: 367, startPoint y: 39, endPoint x: 407, endPoint y: 49, distance: 41.0
click at [369, 39] on span "Search Orders" at bounding box center [378, 40] width 45 height 10
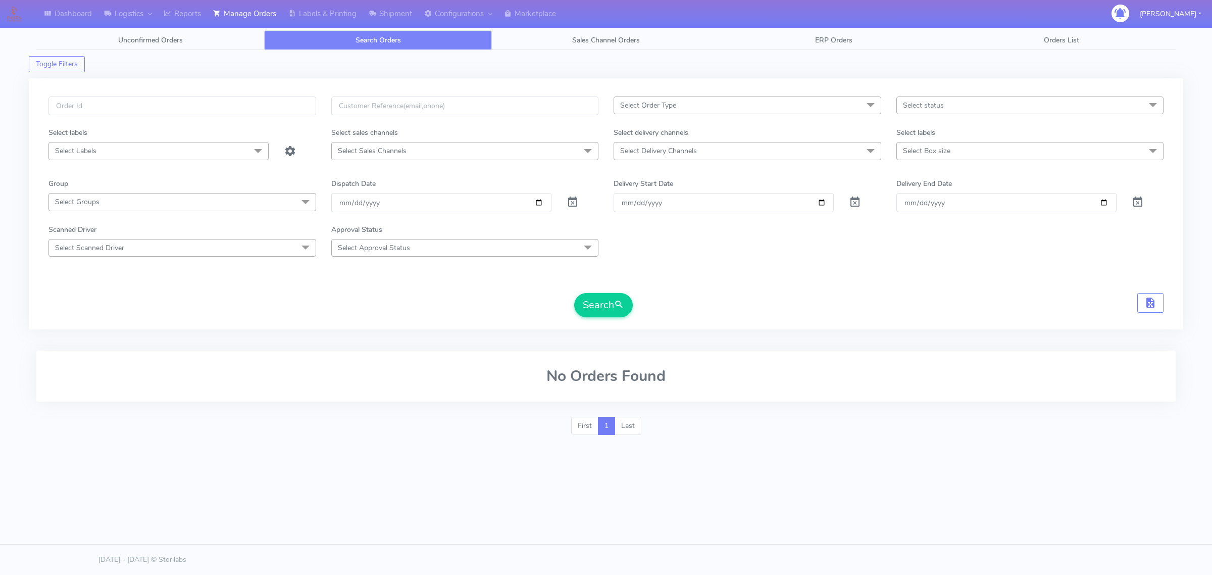
click at [658, 152] on span "Select Delivery Channels" at bounding box center [658, 151] width 77 height 10
click at [647, 231] on li "OnFleet" at bounding box center [747, 236] width 267 height 17
checkbox input "true"
click at [892, 141] on div "Select labels" at bounding box center [1030, 134] width 283 height 15
click at [926, 152] on span "Select Box size" at bounding box center [926, 151] width 47 height 10
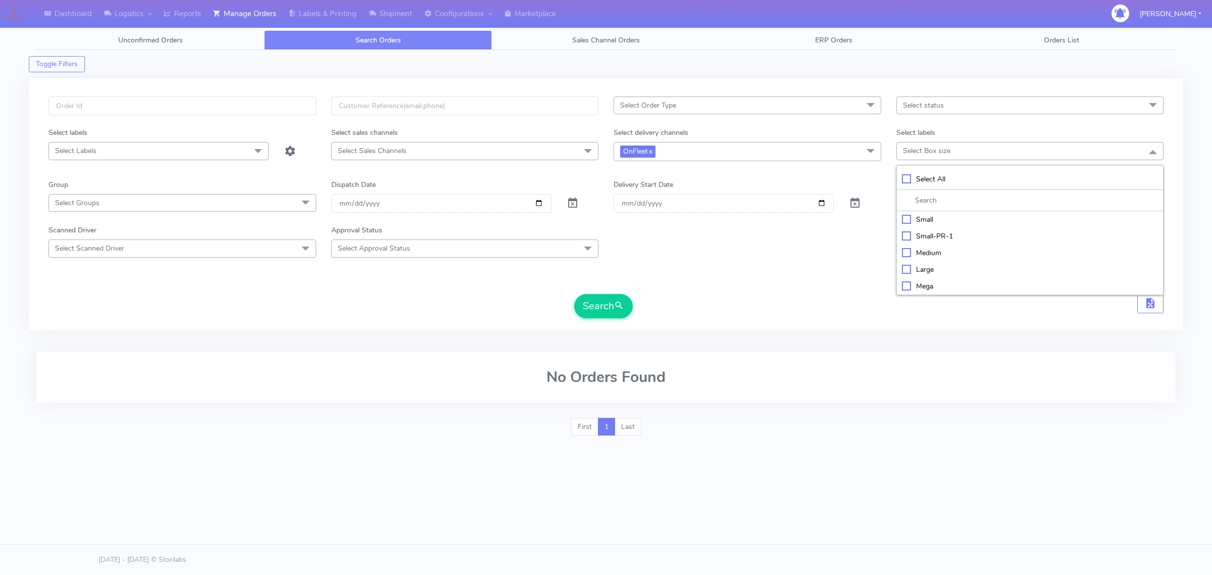
click at [932, 220] on div "Small" at bounding box center [1030, 219] width 257 height 11
checkbox input "true"
click at [847, 110] on span "Select Order Type" at bounding box center [748, 105] width 268 height 18
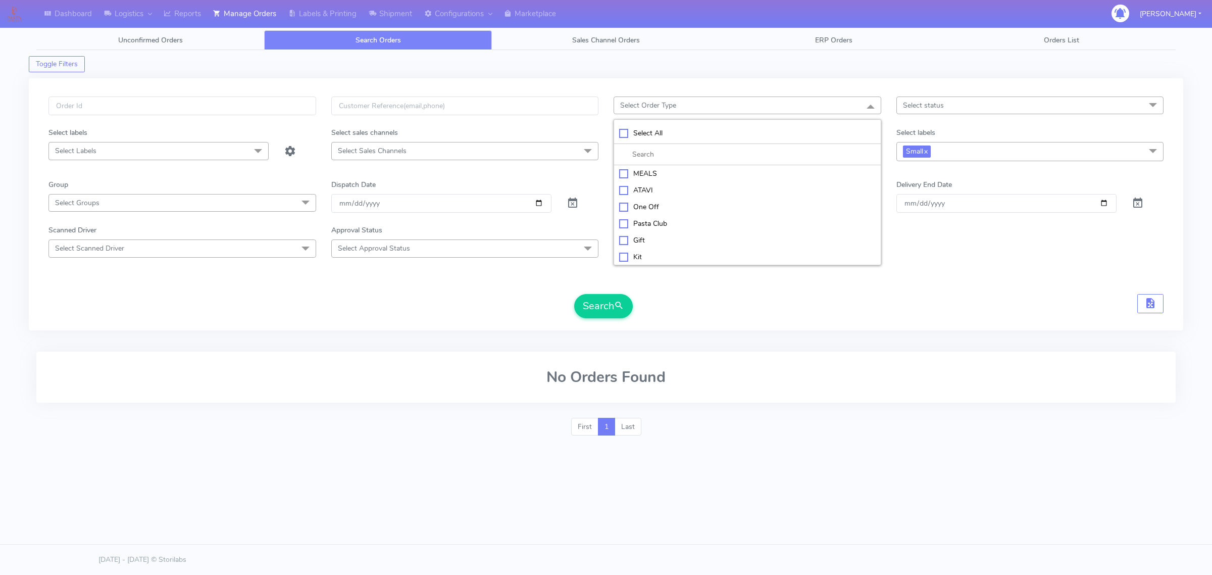
click at [678, 172] on div "MEALS" at bounding box center [747, 173] width 257 height 11
checkbox input "true"
click at [717, 301] on div "Search" at bounding box center [605, 306] width 1115 height 24
click at [605, 304] on button "Search" at bounding box center [603, 306] width 59 height 24
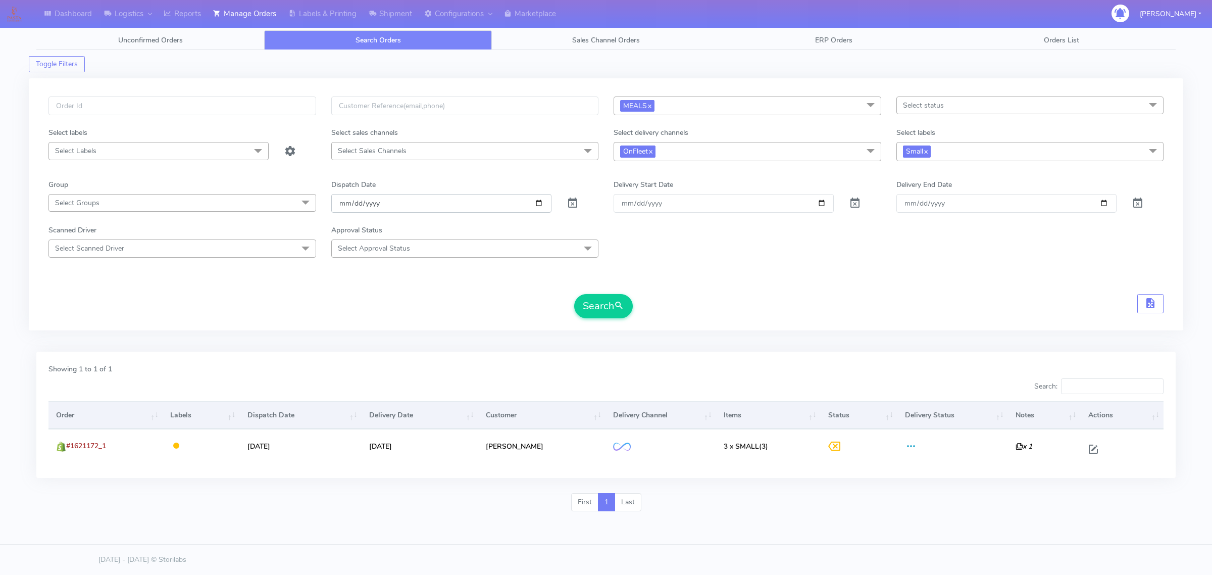
click at [533, 201] on input "[DATE]" at bounding box center [441, 203] width 220 height 19
click at [539, 205] on input "[DATE]" at bounding box center [441, 203] width 220 height 19
type input "[DATE]"
click at [623, 309] on span "submit" at bounding box center [619, 306] width 10 height 14
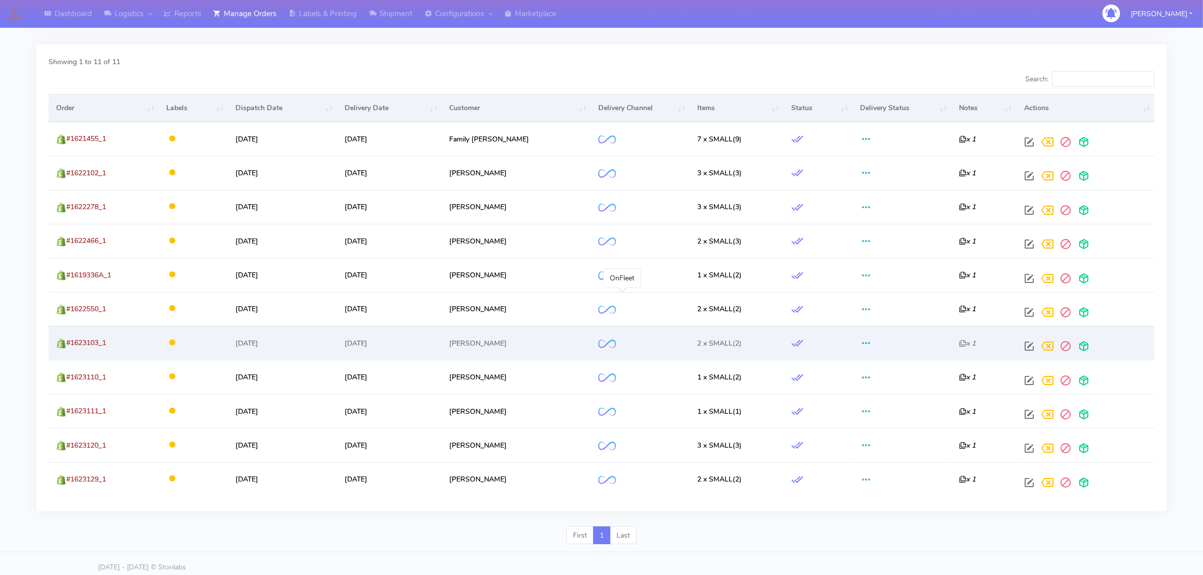
scroll to position [317, 0]
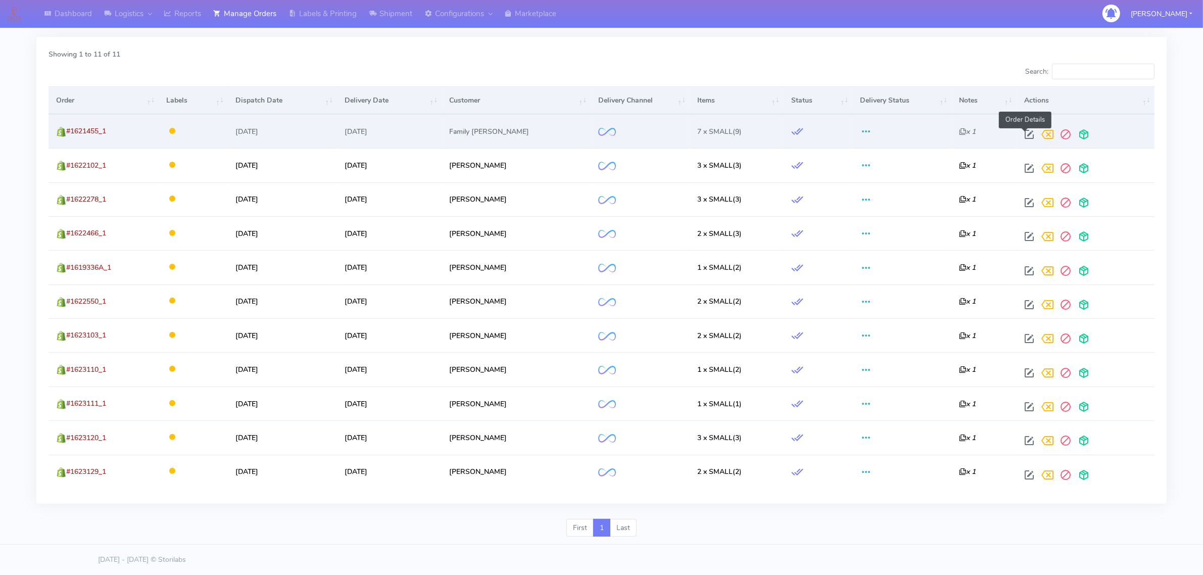
click at [1026, 132] on span at bounding box center [1029, 137] width 18 height 10
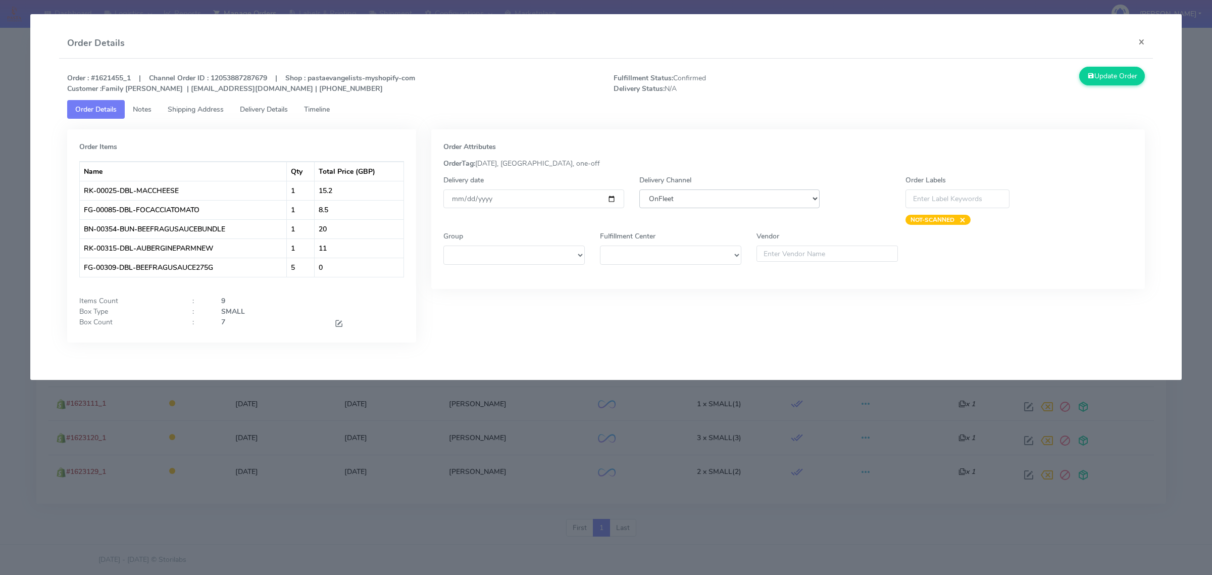
click at [748, 194] on select "DHL OnFleet Royal Mail DPD Yodel MaxOptra Amazon Collection" at bounding box center [729, 198] width 180 height 19
select select "5"
click at [639, 189] on select "DHL OnFleet Royal Mail DPD Yodel MaxOptra Amazon Collection" at bounding box center [729, 198] width 180 height 19
click at [1113, 81] on button "Update Order" at bounding box center [1112, 76] width 66 height 19
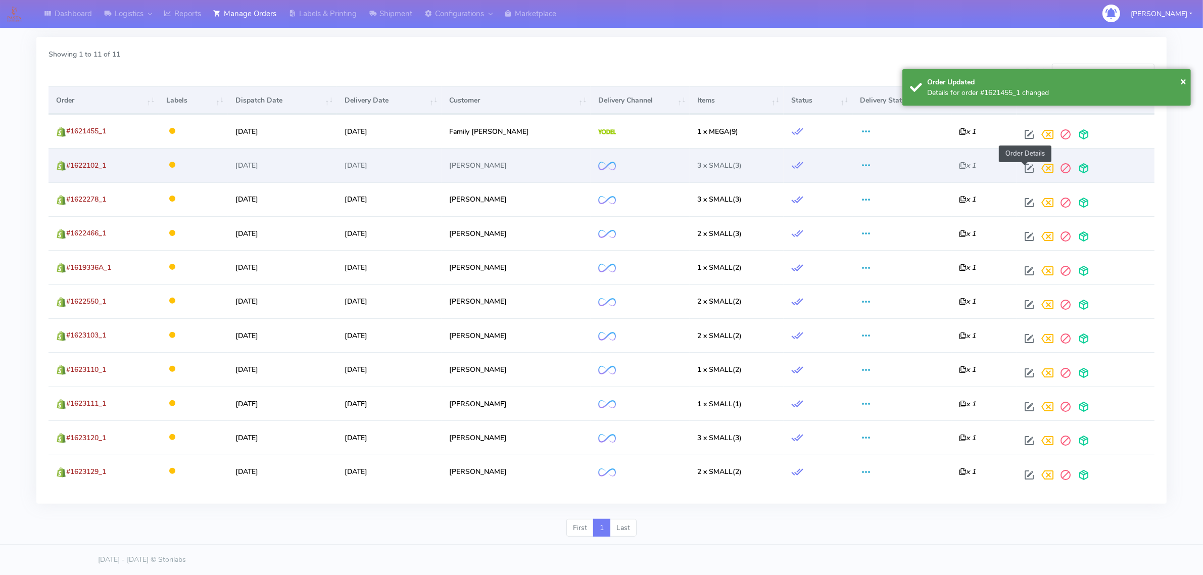
click at [1020, 166] on span at bounding box center [1029, 171] width 18 height 10
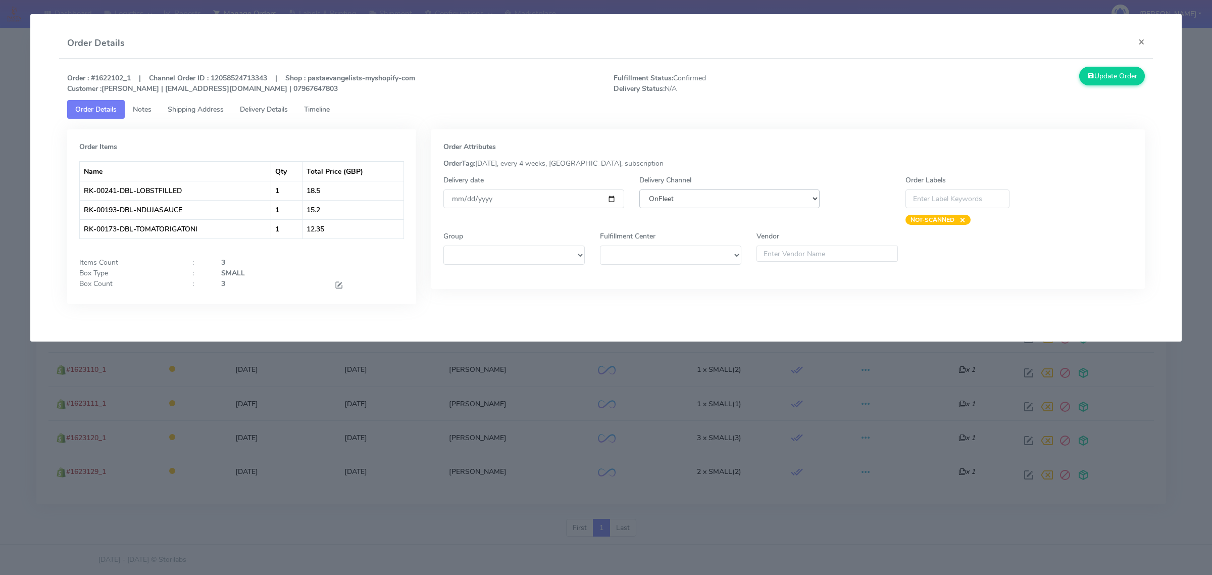
click at [713, 197] on select "DHL OnFleet Royal Mail DPD Yodel MaxOptra Amazon Collection" at bounding box center [729, 198] width 180 height 19
select select "5"
click at [639, 189] on select "DHL OnFleet Royal Mail DPD Yodel MaxOptra Amazon Collection" at bounding box center [729, 198] width 180 height 19
click at [1122, 87] on div "Update Order" at bounding box center [1015, 80] width 273 height 27
click at [1123, 77] on button "Update Order" at bounding box center [1112, 76] width 66 height 19
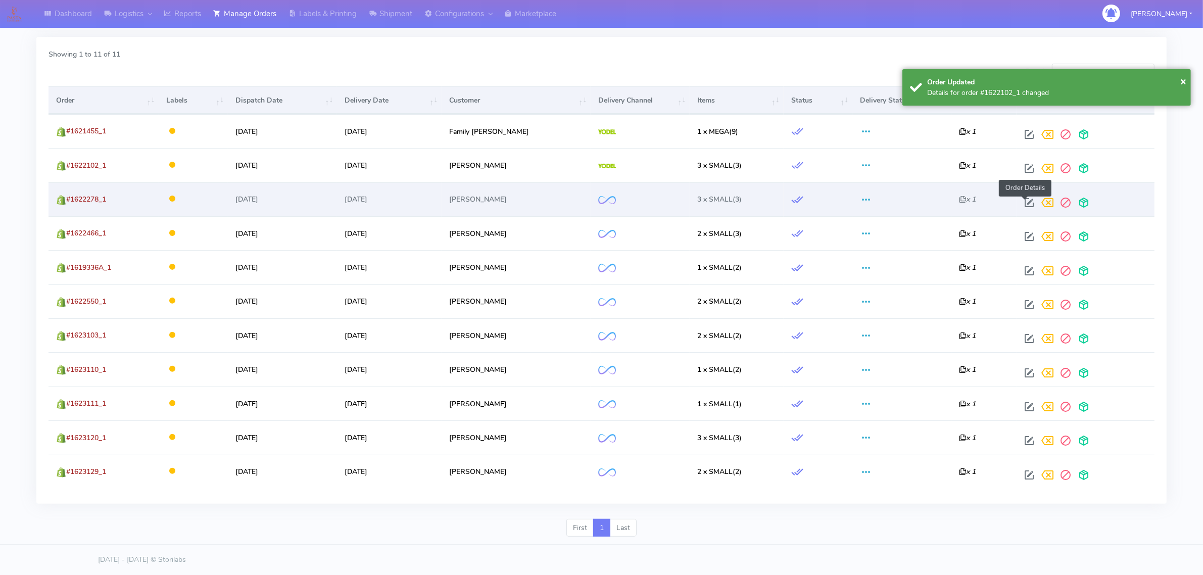
click at [1029, 200] on span at bounding box center [1029, 205] width 18 height 10
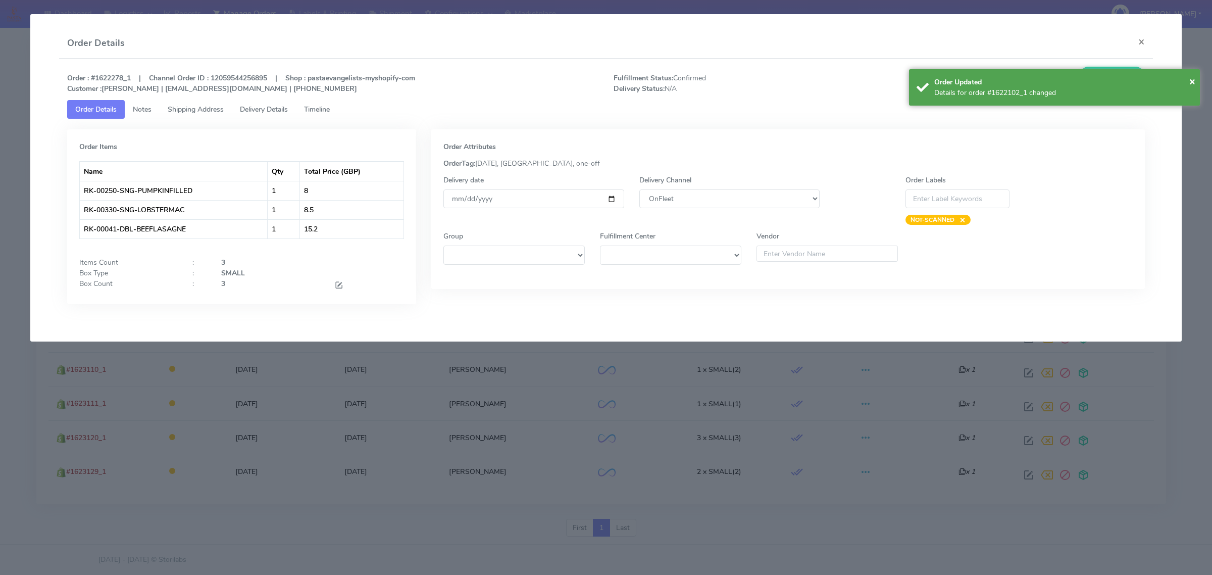
click at [667, 188] on div "Delivery Channel DHL OnFleet Royal Mail DPD Yodel MaxOptra Amazon Collection" at bounding box center [729, 200] width 195 height 50
drag, startPoint x: 685, startPoint y: 205, endPoint x: 693, endPoint y: 206, distance: 8.6
click at [691, 206] on select "DHL OnFleet Royal Mail DPD Yodel MaxOptra Amazon Collection" at bounding box center [729, 198] width 180 height 19
select select "5"
click at [639, 189] on select "DHL OnFleet Royal Mail DPD Yodel MaxOptra Amazon Collection" at bounding box center [729, 198] width 180 height 19
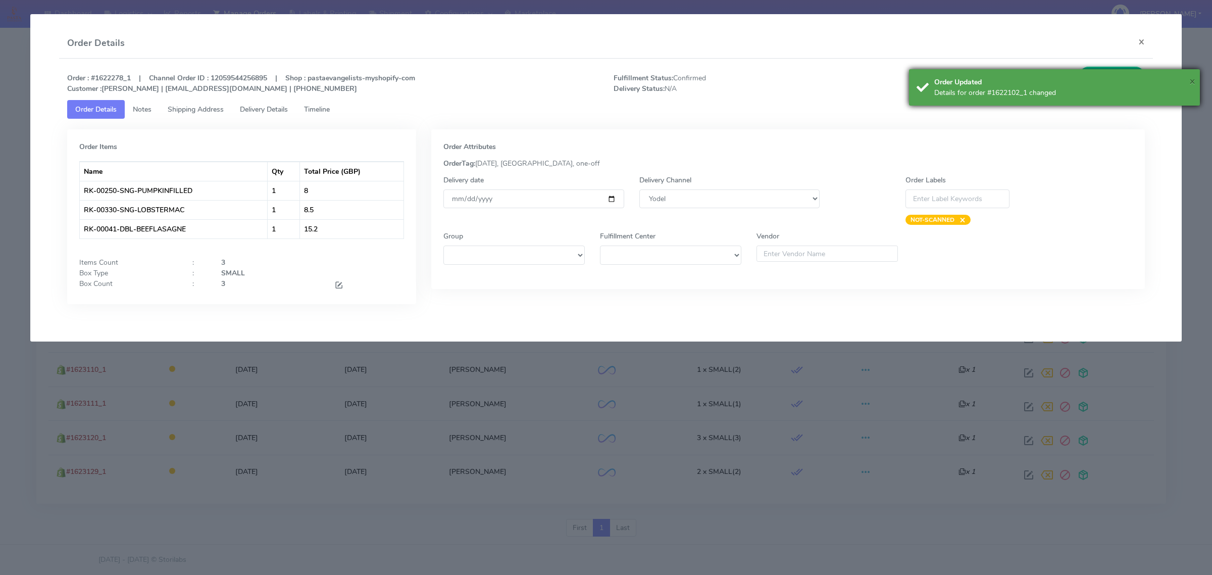
click at [1193, 84] on span "×" at bounding box center [1192, 81] width 6 height 14
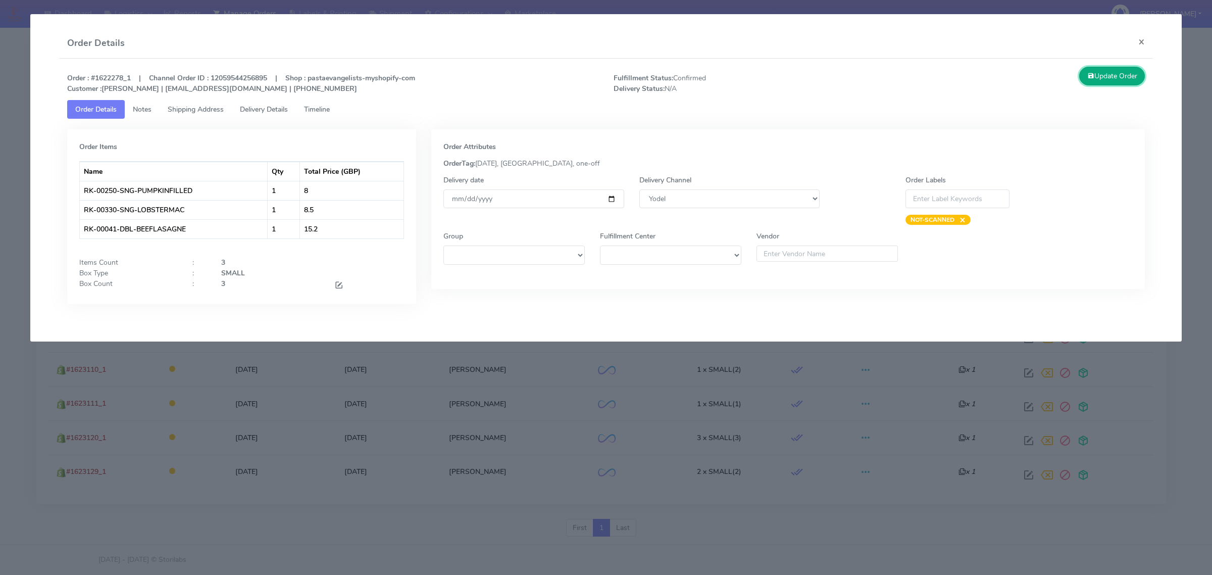
click at [1109, 79] on button "Update Order" at bounding box center [1112, 76] width 66 height 19
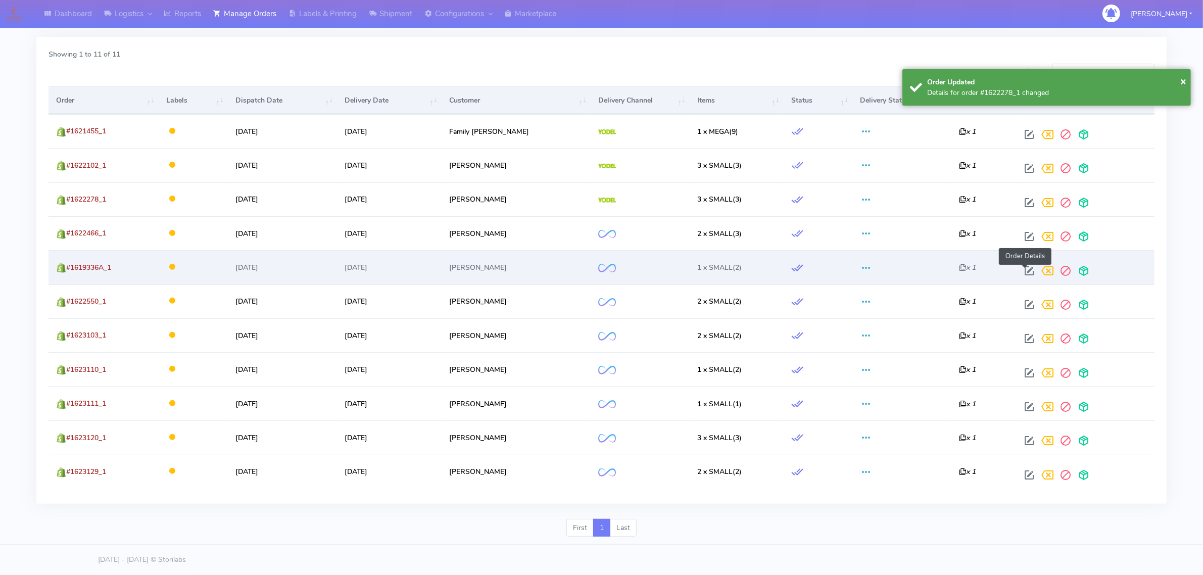
click at [1028, 268] on span at bounding box center [1029, 273] width 18 height 10
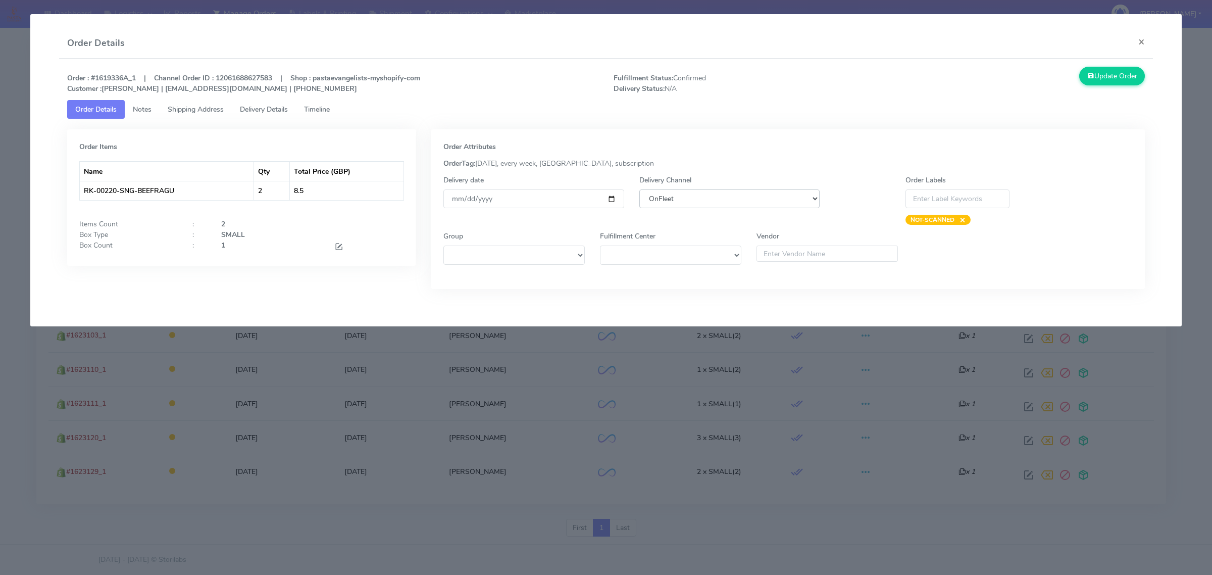
click at [700, 204] on select "DHL OnFleet Royal Mail DPD Yodel MaxOptra Amazon Collection" at bounding box center [729, 198] width 180 height 19
select select "5"
click at [639, 189] on select "DHL OnFleet Royal Mail DPD Yodel MaxOptra Amazon Collection" at bounding box center [729, 198] width 180 height 19
click at [1124, 79] on button "Update Order" at bounding box center [1112, 76] width 66 height 19
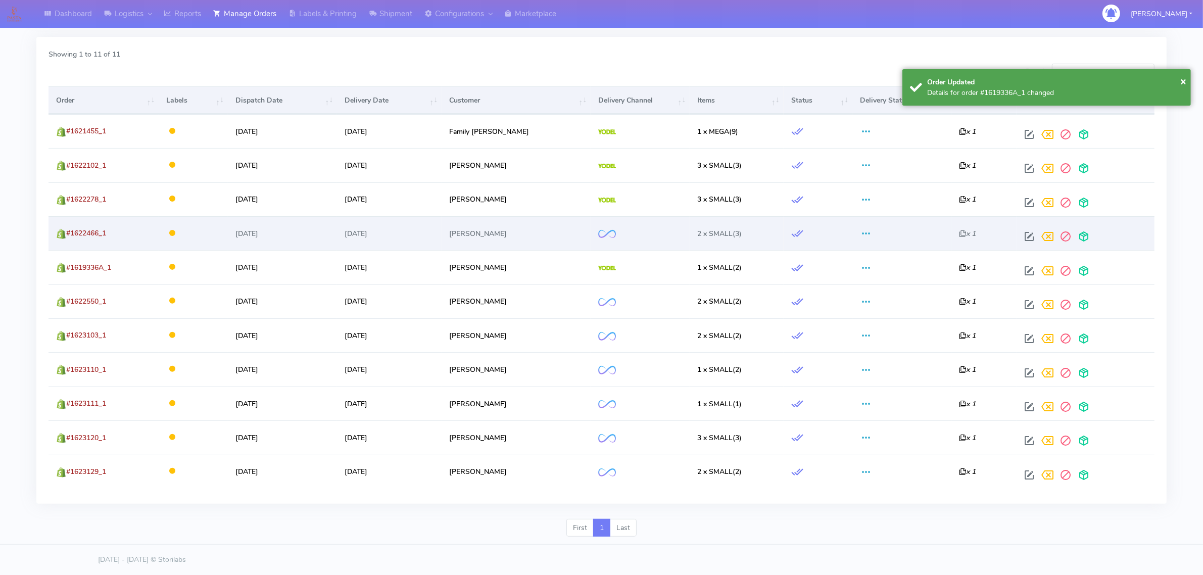
click at [1025, 225] on td at bounding box center [1085, 233] width 138 height 34
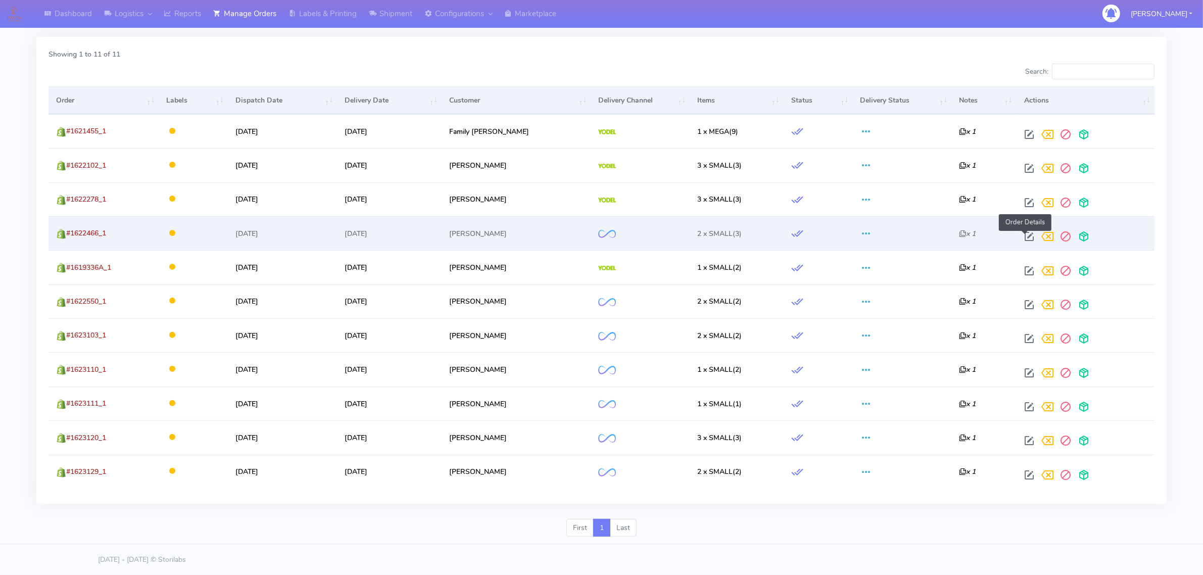
click at [1024, 234] on span at bounding box center [1029, 239] width 18 height 10
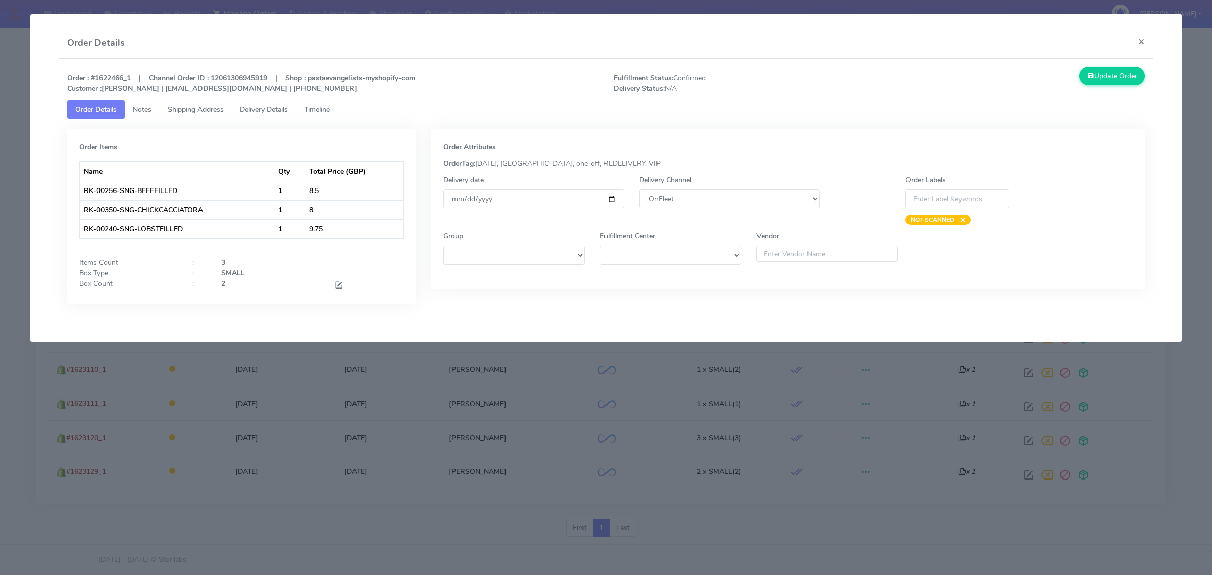
click at [678, 186] on div "Delivery Channel DHL OnFleet Royal Mail DPD Yodel MaxOptra Amazon Collection" at bounding box center [729, 200] width 195 height 50
click at [678, 204] on select "DHL OnFleet Royal Mail DPD Yodel MaxOptra Amazon Collection" at bounding box center [729, 198] width 180 height 19
select select "5"
click at [639, 189] on select "DHL OnFleet Royal Mail DPD Yodel MaxOptra Amazon Collection" at bounding box center [729, 198] width 180 height 19
click at [1117, 73] on button "Update Order" at bounding box center [1112, 76] width 66 height 19
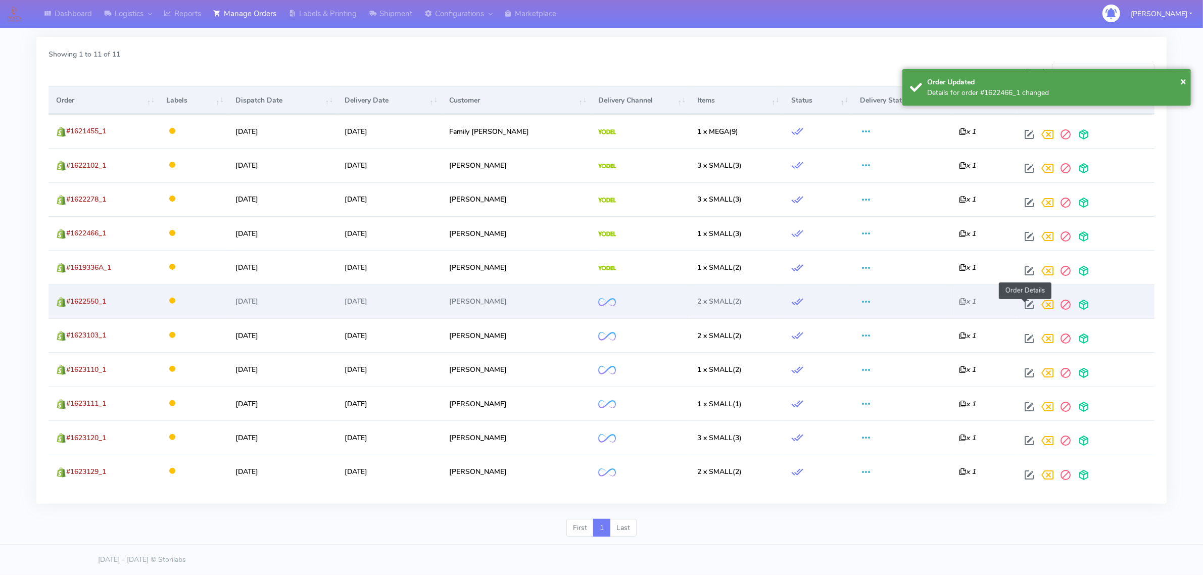
click at [1024, 302] on span at bounding box center [1029, 307] width 18 height 10
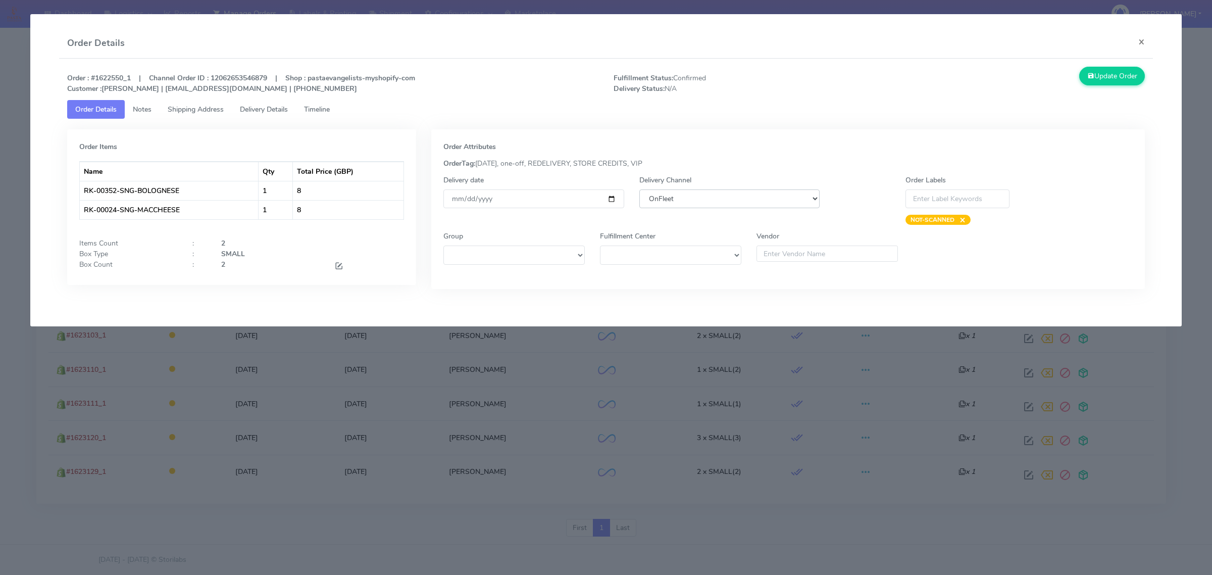
click at [732, 200] on select "DHL OnFleet Royal Mail DPD Yodel MaxOptra Amazon Collection" at bounding box center [729, 198] width 180 height 19
select select "5"
click at [639, 189] on select "DHL OnFleet Royal Mail DPD Yodel MaxOptra Amazon Collection" at bounding box center [729, 198] width 180 height 19
click at [1137, 71] on button "Update Order" at bounding box center [1112, 76] width 66 height 19
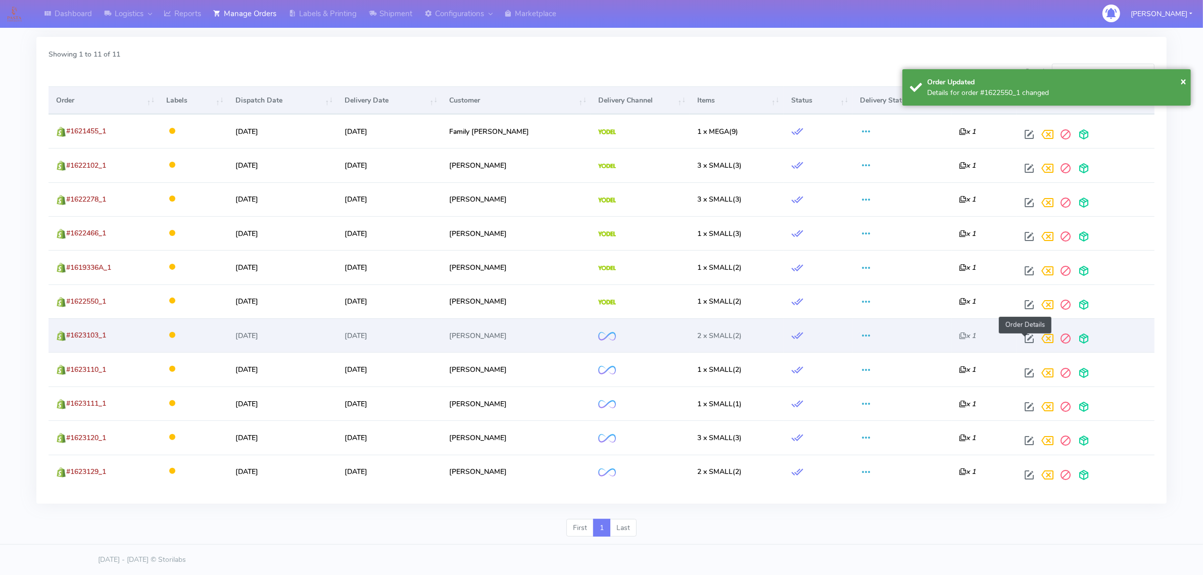
click at [1024, 336] on span at bounding box center [1029, 341] width 18 height 10
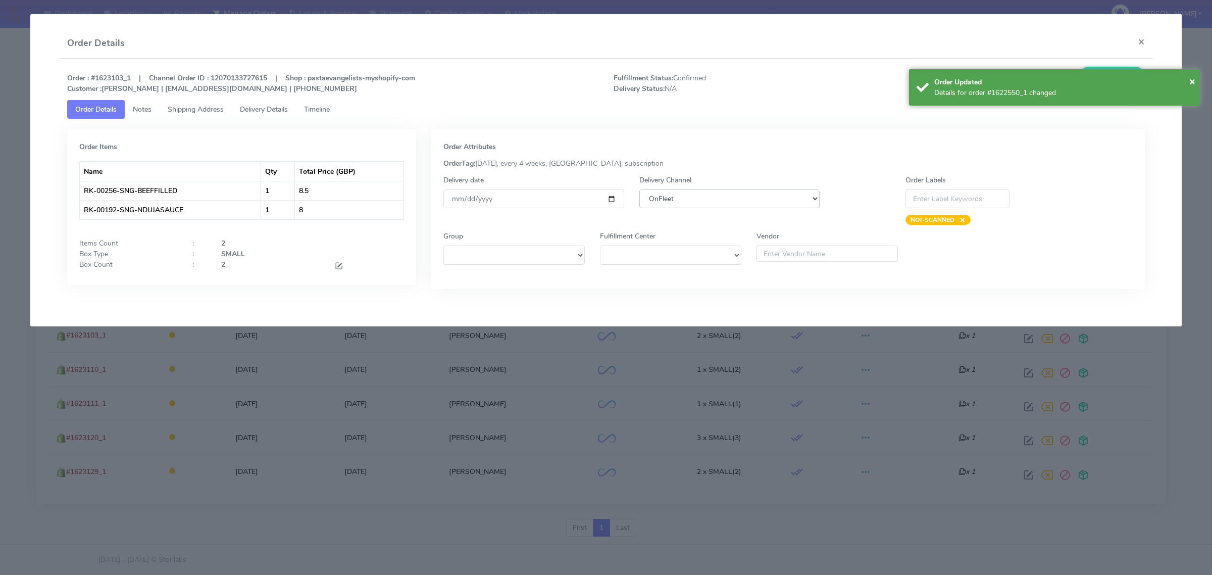
click at [742, 195] on select "DHL OnFleet Royal Mail DPD Yodel MaxOptra Amazon Collection" at bounding box center [729, 198] width 180 height 19
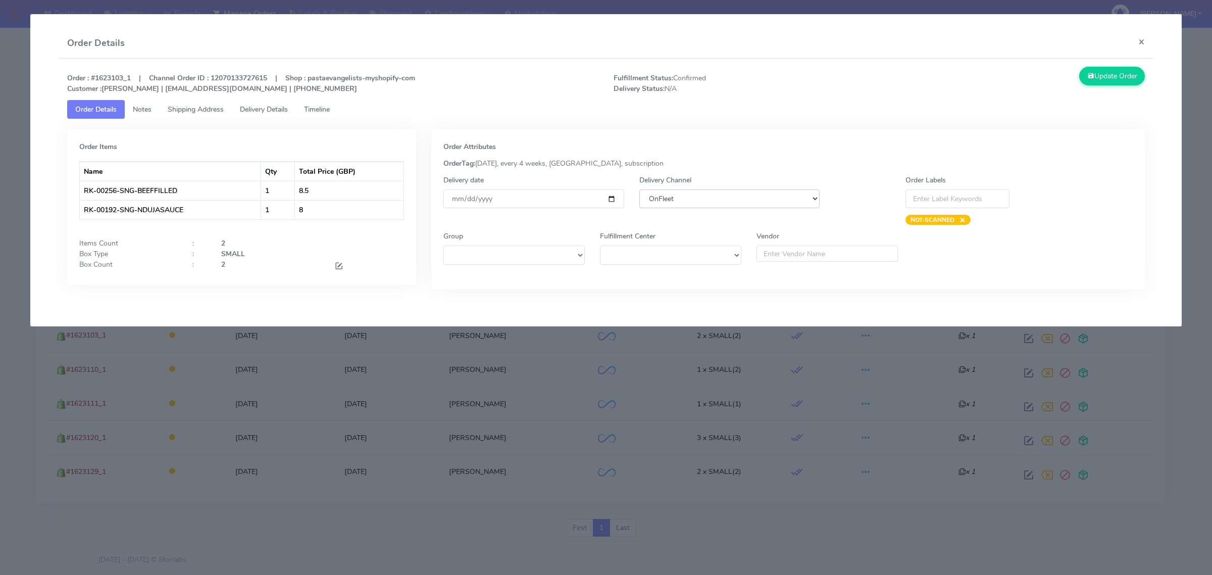
select select "5"
click at [639, 189] on select "DHL OnFleet Royal Mail DPD Yodel MaxOptra Amazon Collection" at bounding box center [729, 198] width 180 height 19
click at [1130, 71] on button "Update Order" at bounding box center [1112, 76] width 66 height 19
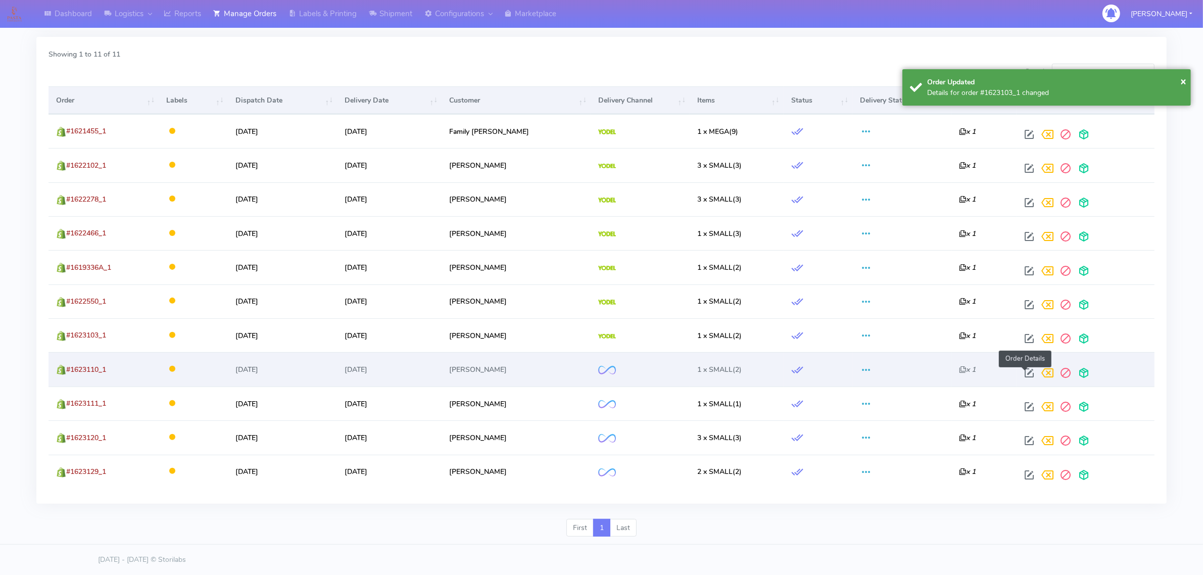
click at [1025, 372] on span at bounding box center [1029, 375] width 18 height 10
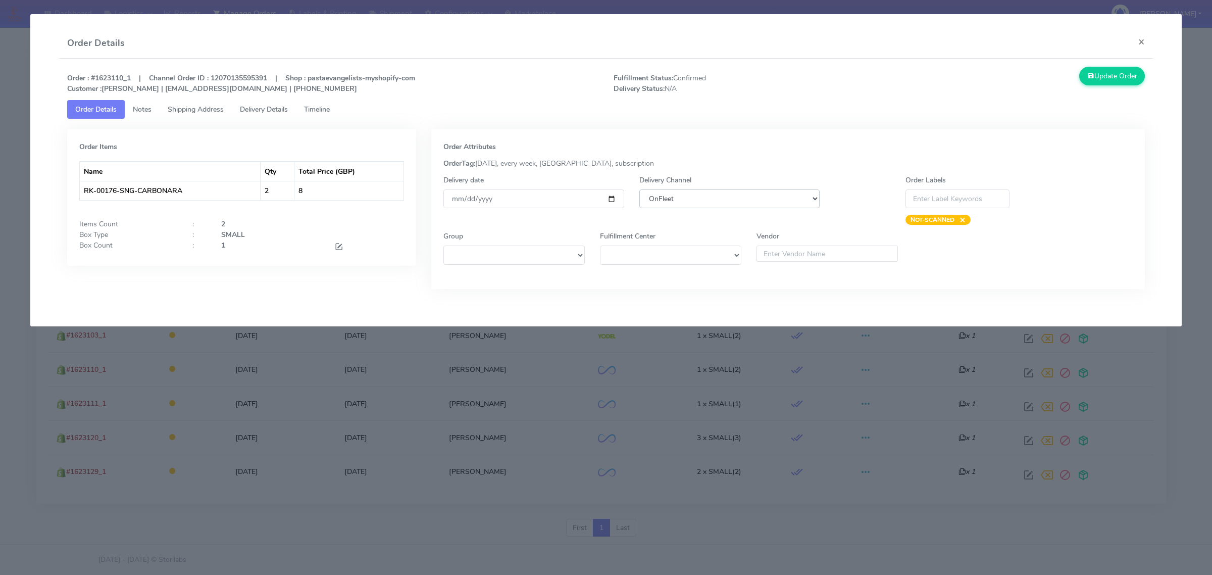
click at [789, 190] on select "DHL OnFleet Royal Mail DPD Yodel MaxOptra Amazon Collection" at bounding box center [729, 198] width 180 height 19
select select "5"
click at [639, 189] on select "DHL OnFleet Royal Mail DPD Yodel MaxOptra Amazon Collection" at bounding box center [729, 198] width 180 height 19
click at [1128, 76] on button "Update Order" at bounding box center [1112, 76] width 66 height 19
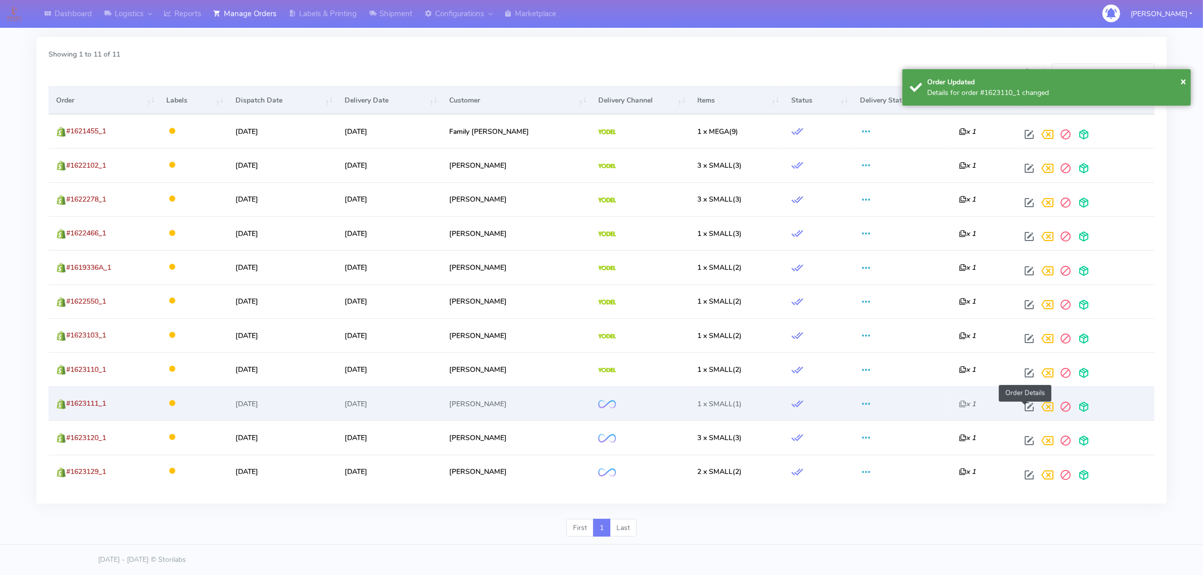
click at [1024, 409] on span at bounding box center [1029, 409] width 18 height 10
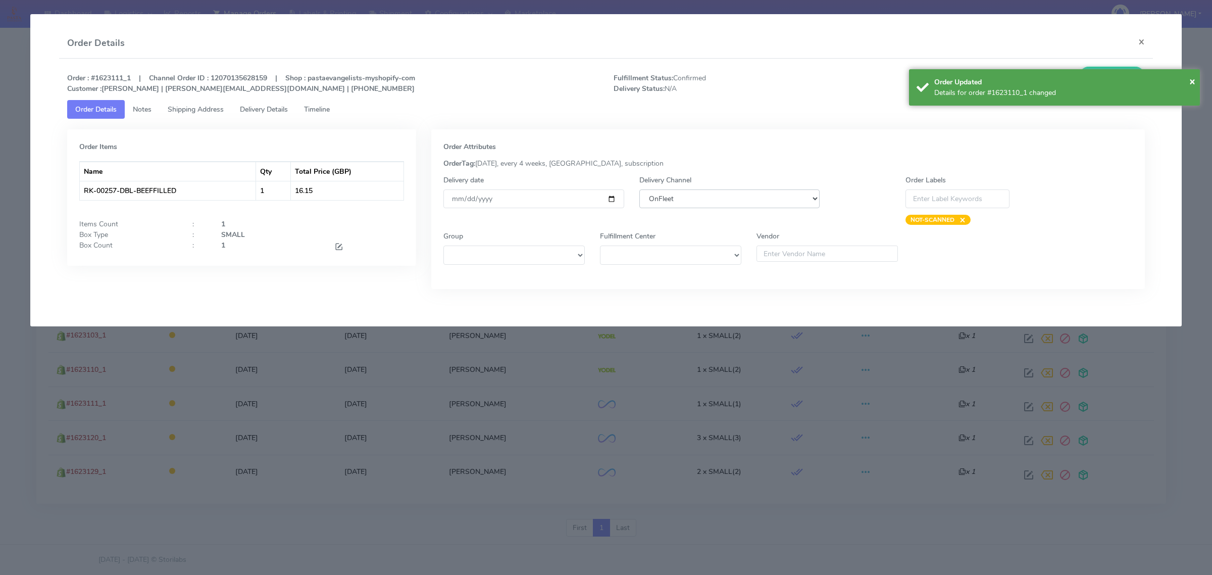
click at [714, 206] on select "DHL OnFleet Royal Mail DPD Yodel MaxOptra Amazon Collection" at bounding box center [729, 198] width 180 height 19
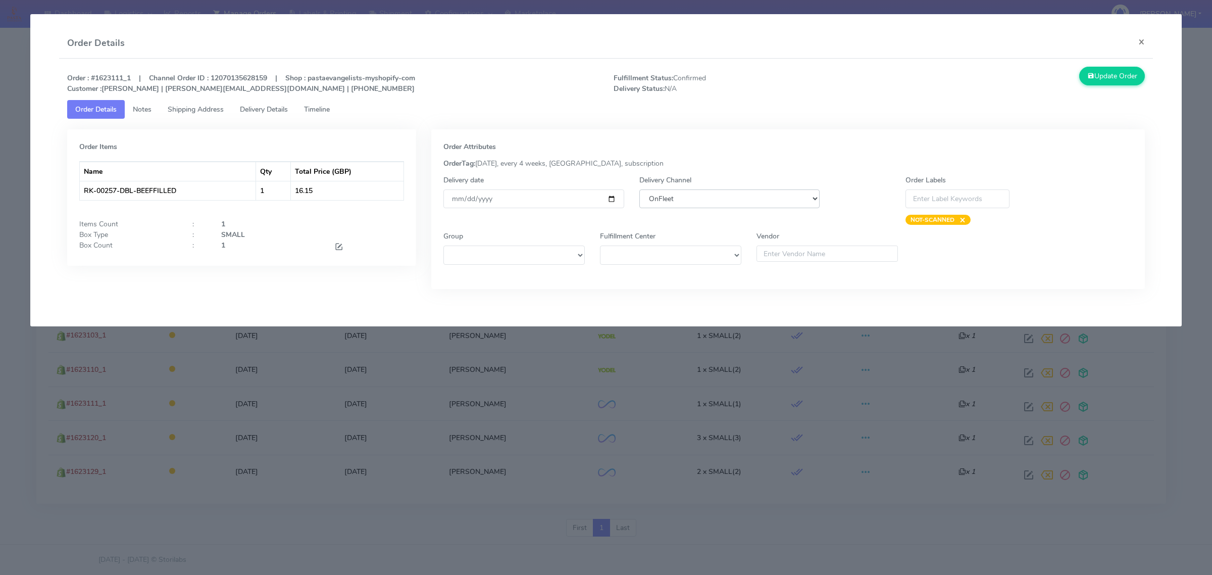
select select "5"
click at [639, 189] on select "DHL OnFleet Royal Mail DPD Yodel MaxOptra Amazon Collection" at bounding box center [729, 198] width 180 height 19
click at [1106, 82] on button "Update Order" at bounding box center [1112, 76] width 66 height 19
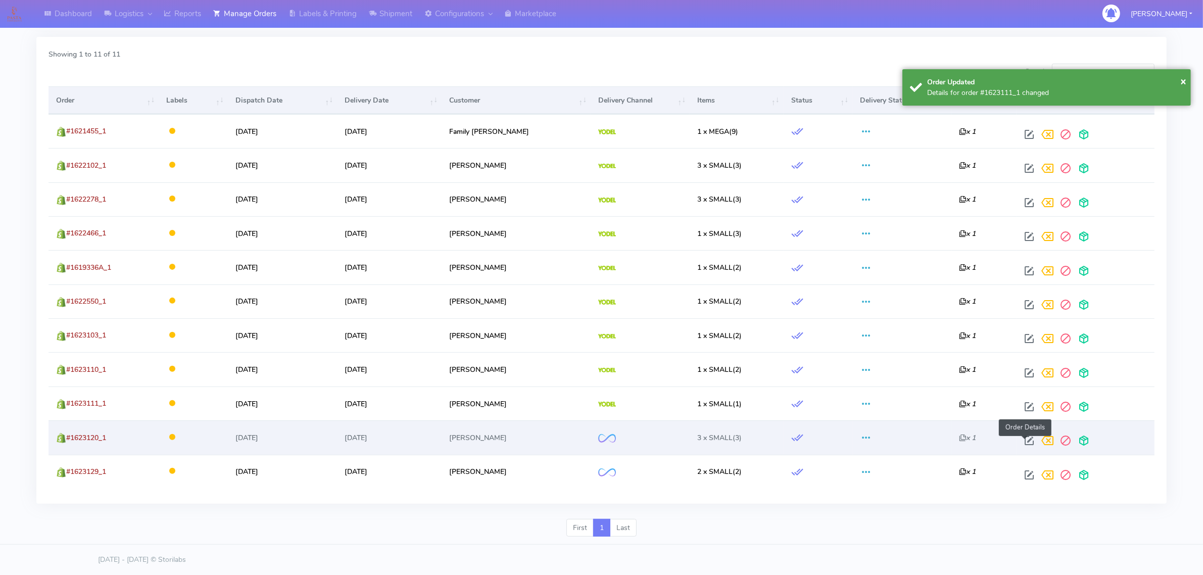
click at [1022, 438] on span at bounding box center [1029, 443] width 18 height 10
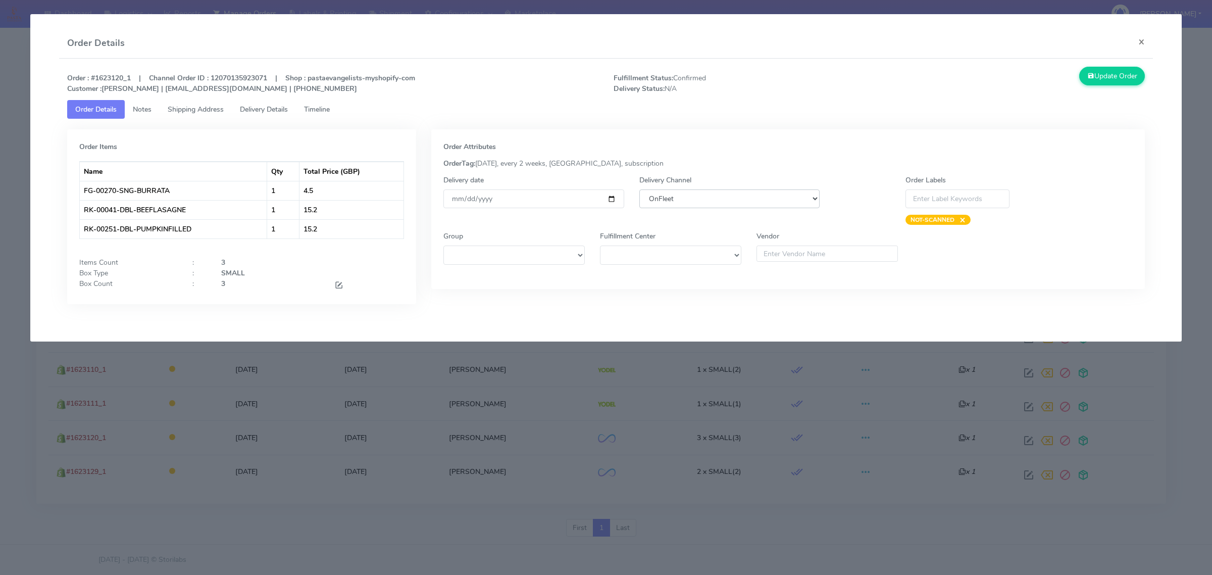
click at [759, 203] on select "DHL OnFleet Royal Mail DPD Yodel MaxOptra Amazon Collection" at bounding box center [729, 198] width 180 height 19
select select "5"
click at [639, 189] on select "DHL OnFleet Royal Mail DPD Yodel MaxOptra Amazon Collection" at bounding box center [729, 198] width 180 height 19
click at [1115, 77] on button "Update Order" at bounding box center [1112, 76] width 66 height 19
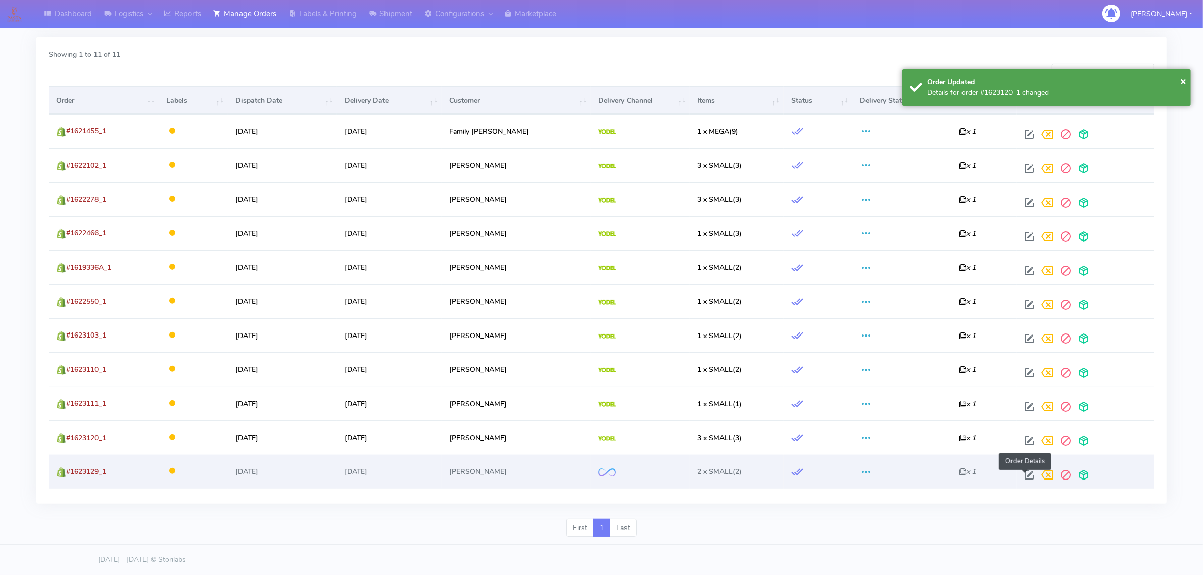
click at [1027, 473] on span at bounding box center [1029, 477] width 18 height 10
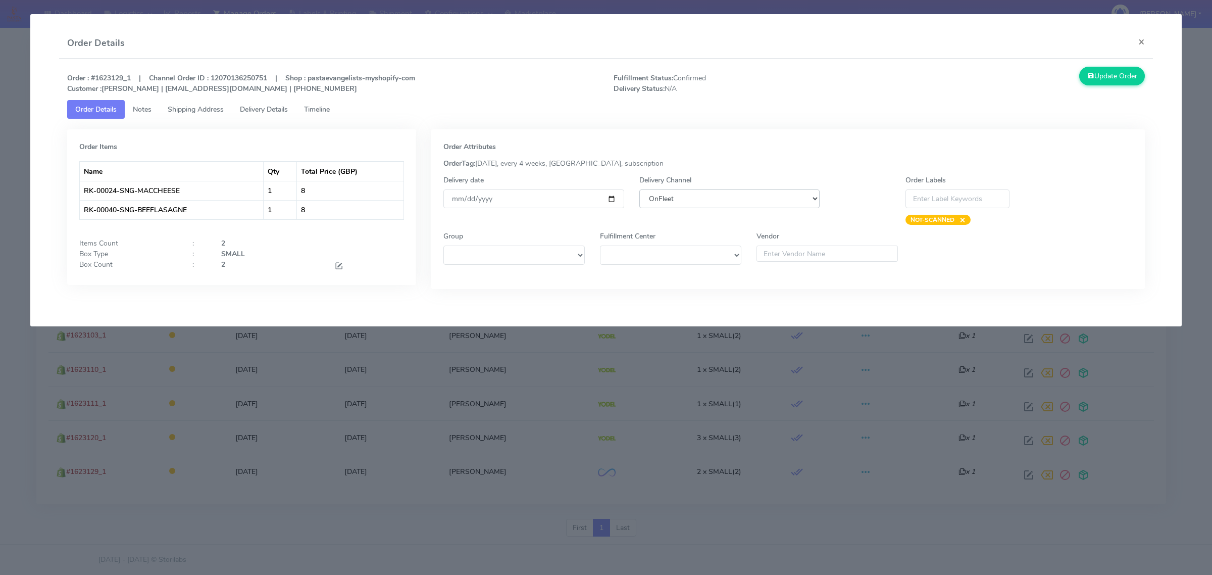
click at [751, 191] on select "DHL OnFleet Royal Mail DPD Yodel MaxOptra Amazon Collection" at bounding box center [729, 198] width 180 height 19
click at [639, 189] on select "DHL OnFleet Royal Mail DPD Yodel MaxOptra Amazon Collection" at bounding box center [729, 198] width 180 height 19
click at [715, 191] on select "DHL OnFleet Royal Mail DPD Yodel MaxOptra Amazon Collection" at bounding box center [729, 198] width 180 height 19
select select "5"
click at [639, 189] on select "DHL OnFleet Royal Mail DPD Yodel MaxOptra Amazon Collection" at bounding box center [729, 198] width 180 height 19
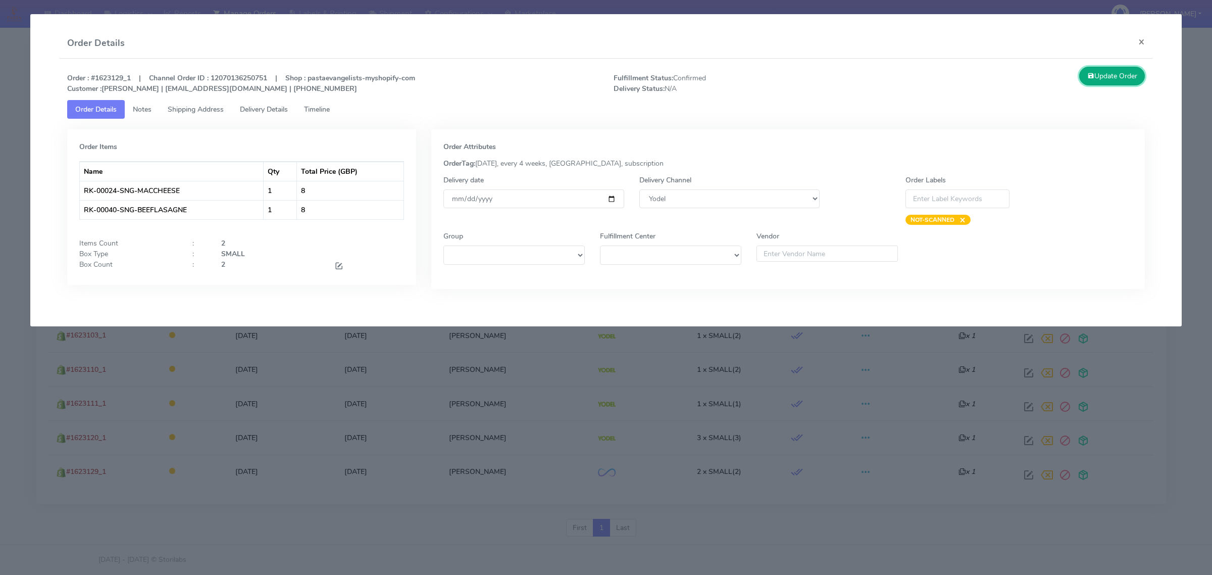
click at [1107, 81] on button "Update Order" at bounding box center [1112, 76] width 66 height 19
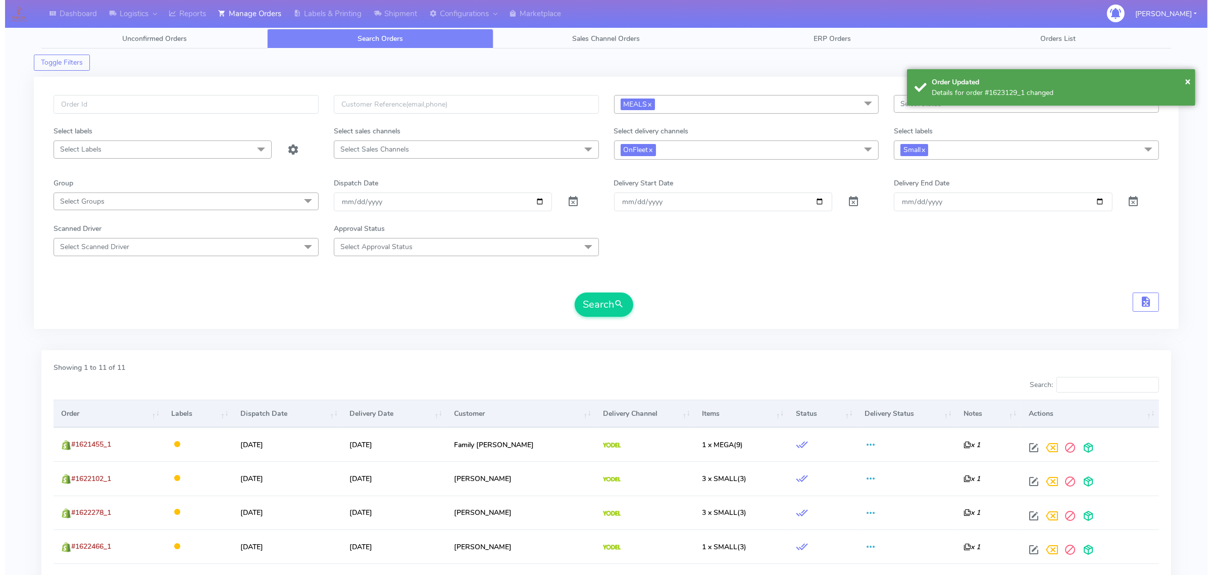
scroll to position [0, 0]
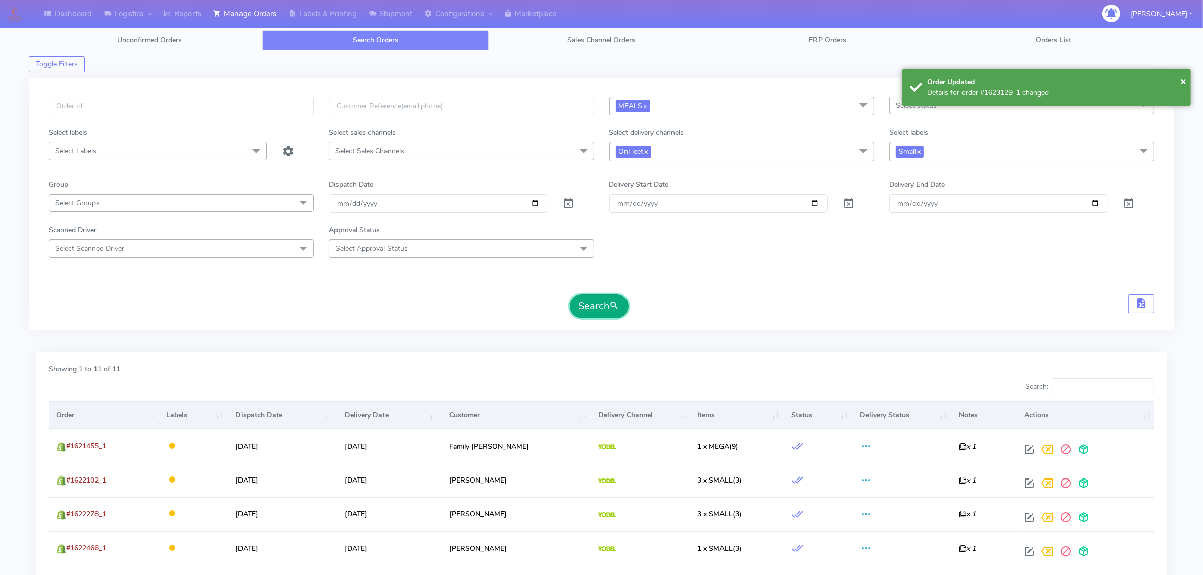
click at [624, 307] on button "Search" at bounding box center [599, 306] width 59 height 24
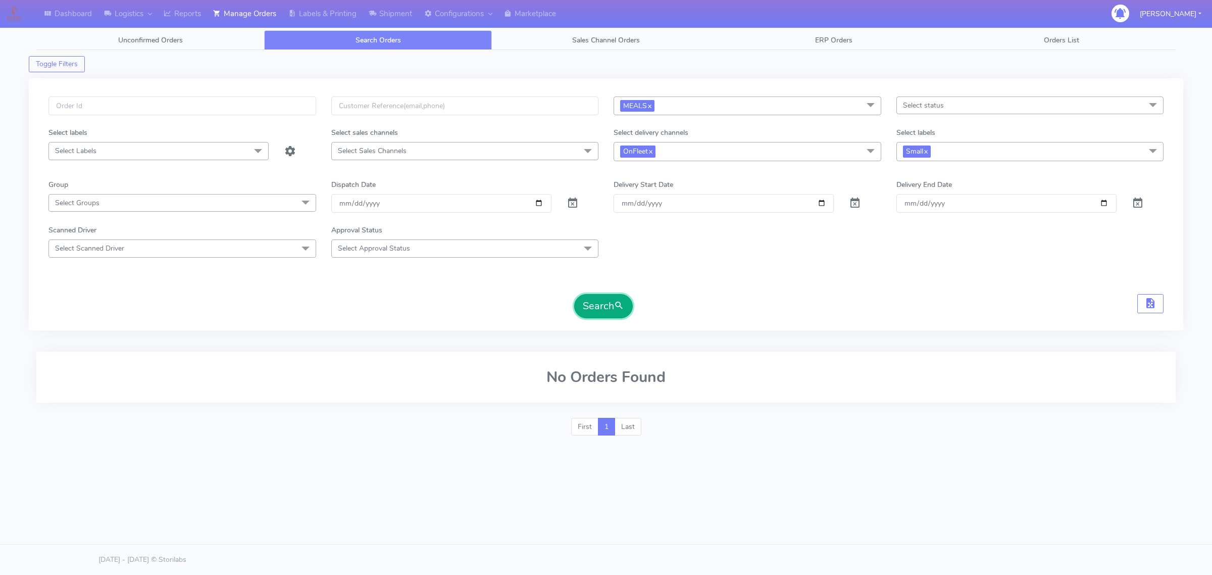
click at [604, 307] on button "Search" at bounding box center [603, 306] width 59 height 24
